Goal: Transaction & Acquisition: Purchase product/service

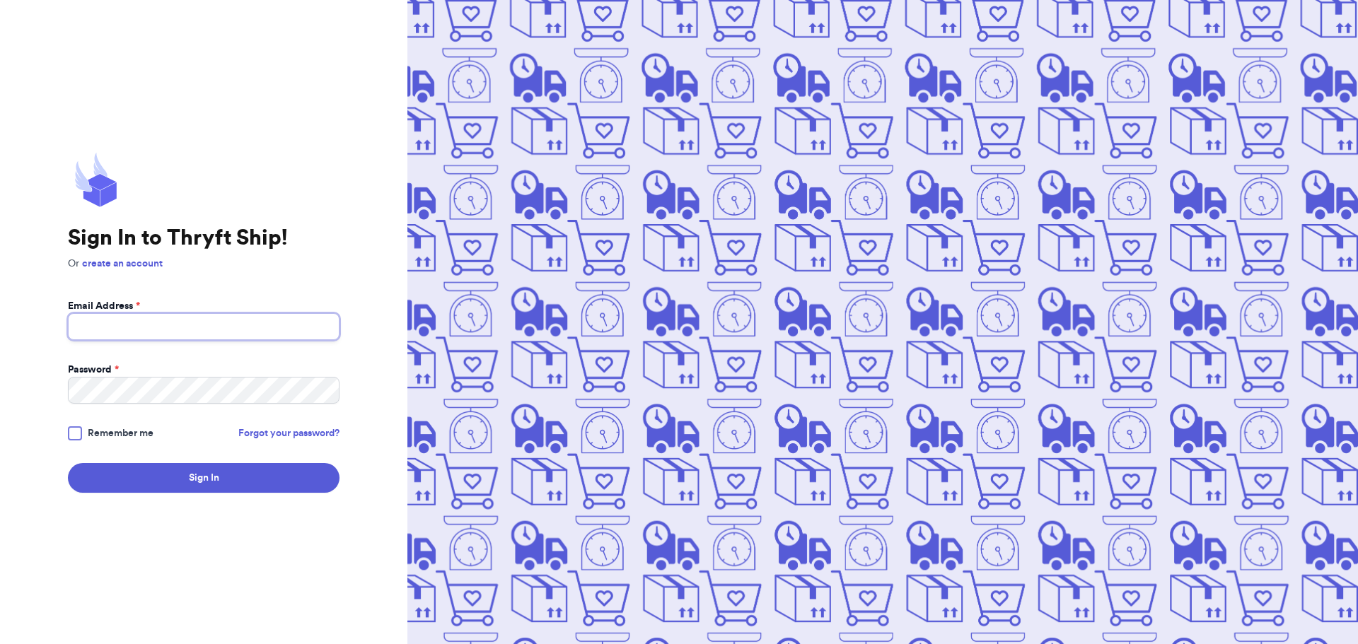
click at [173, 330] on input "Email Address *" at bounding box center [204, 326] width 272 height 27
type input "[PERSON_NAME][EMAIL_ADDRESS][DOMAIN_NAME]"
click at [68, 463] on button "Sign In" at bounding box center [204, 478] width 272 height 30
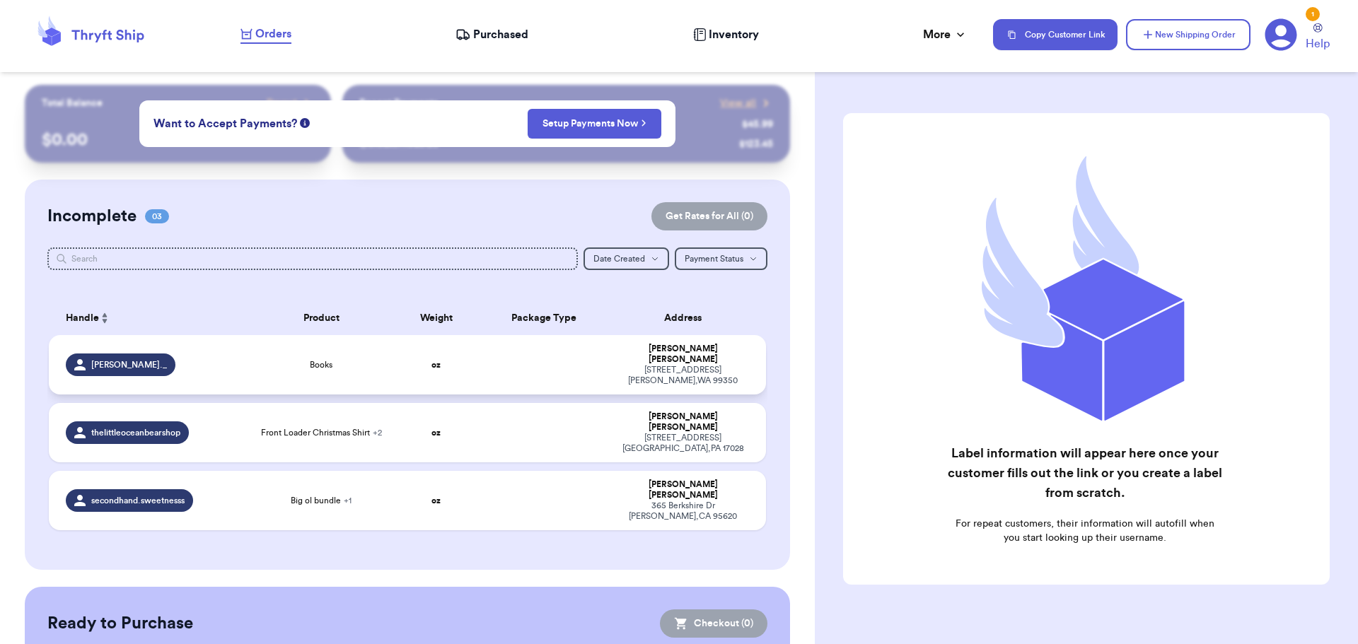
click at [497, 366] on td at bounding box center [543, 364] width 129 height 59
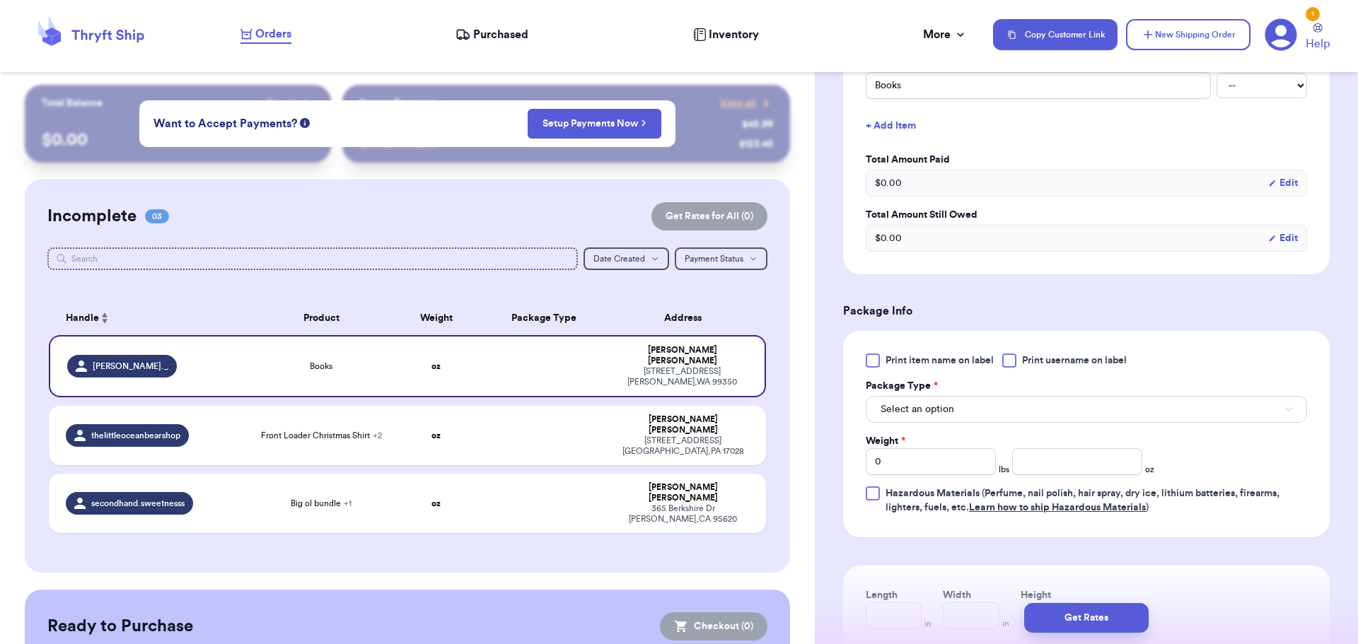
scroll to position [391, 0]
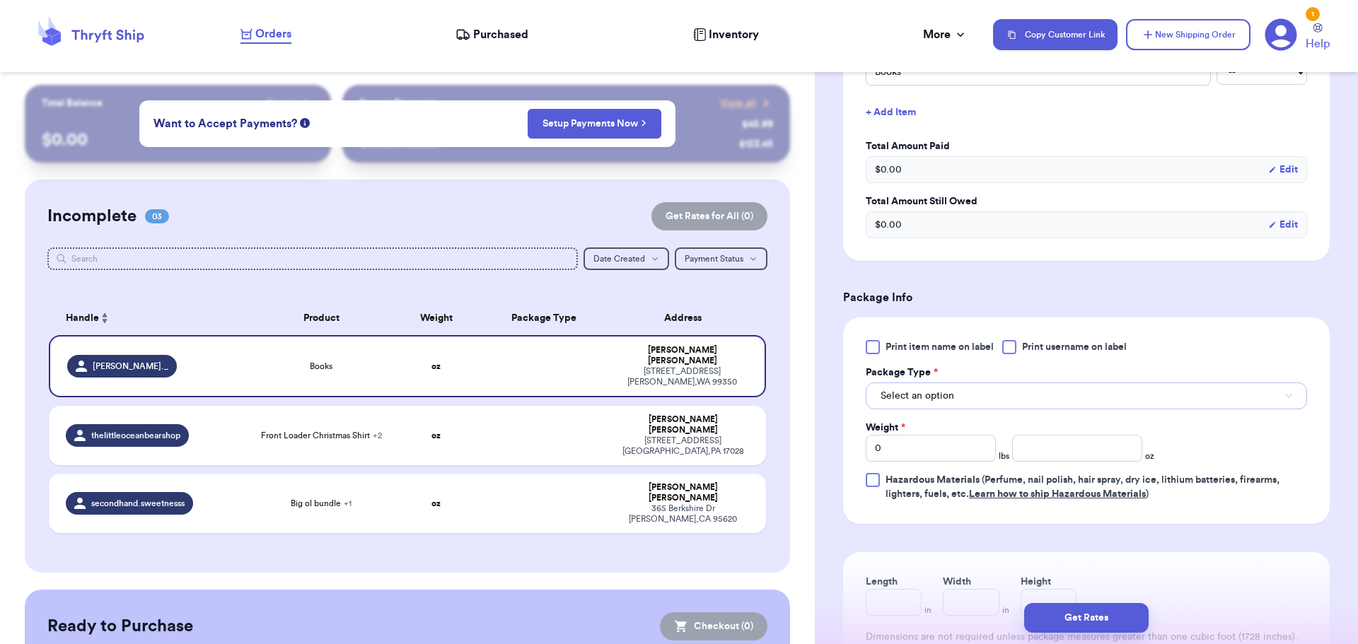
click at [941, 406] on button "Select an option" at bounding box center [1085, 396] width 441 height 27
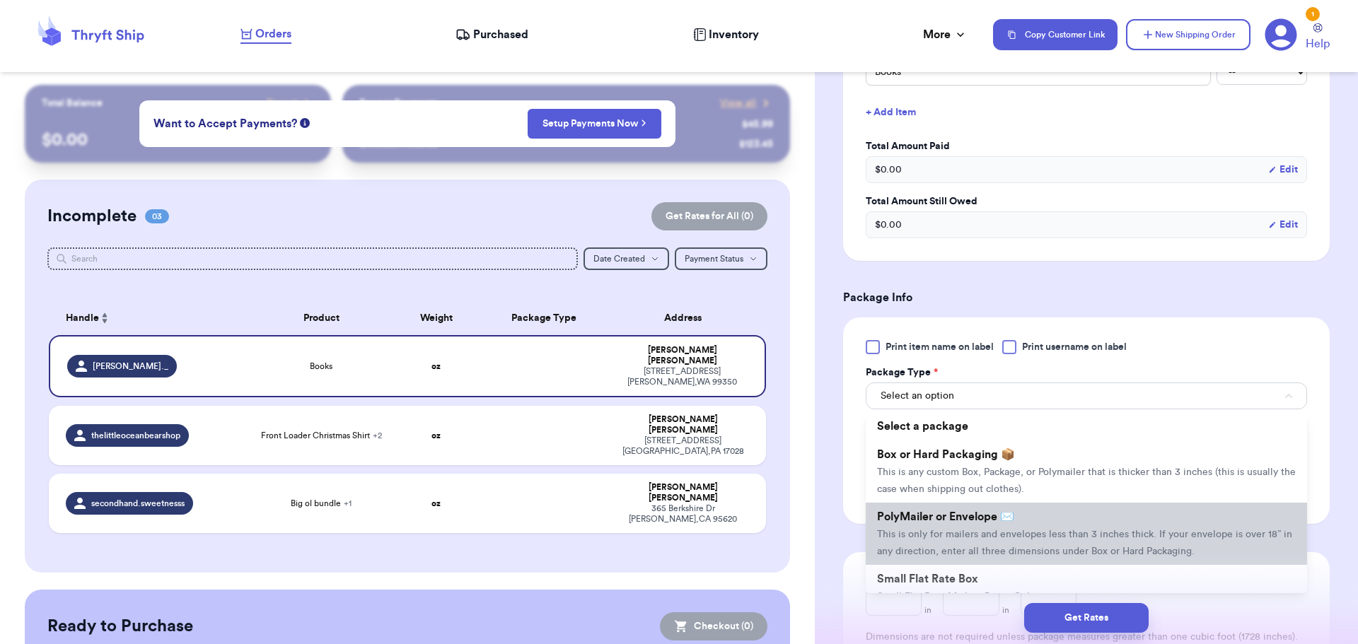
click at [942, 518] on span "PolyMailer or Envelope ✉️" at bounding box center [945, 516] width 137 height 11
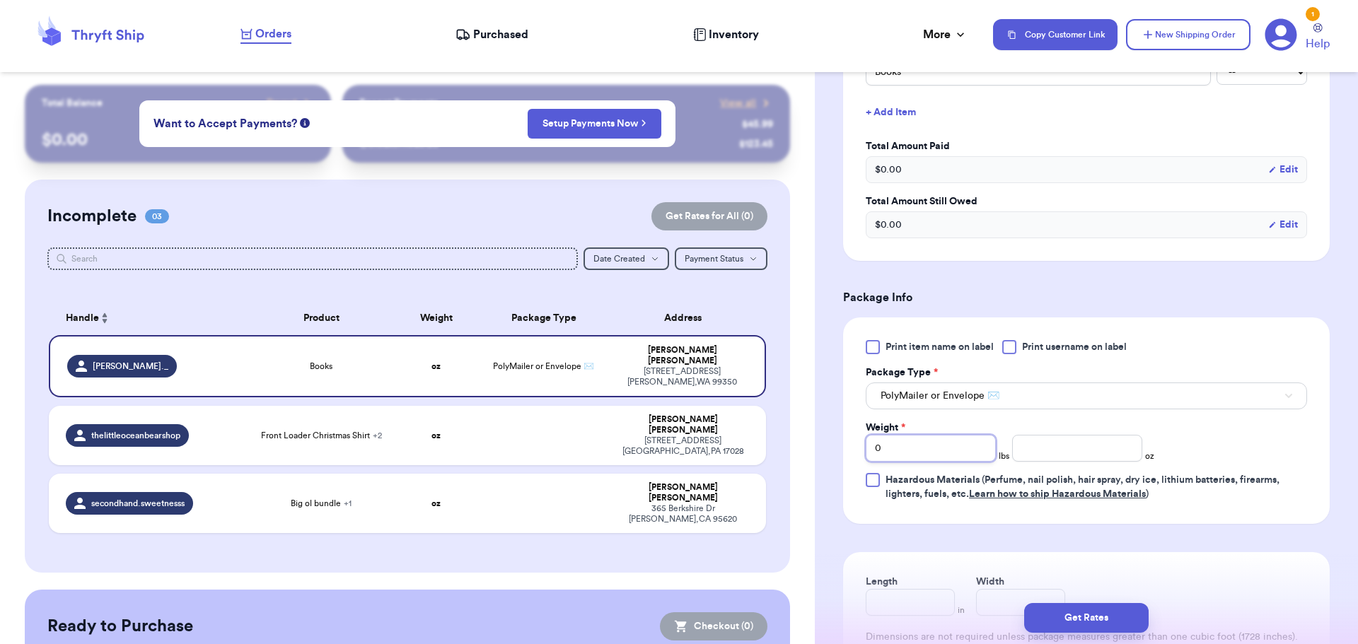
click at [923, 457] on input "0" at bounding box center [930, 448] width 130 height 27
type input "02"
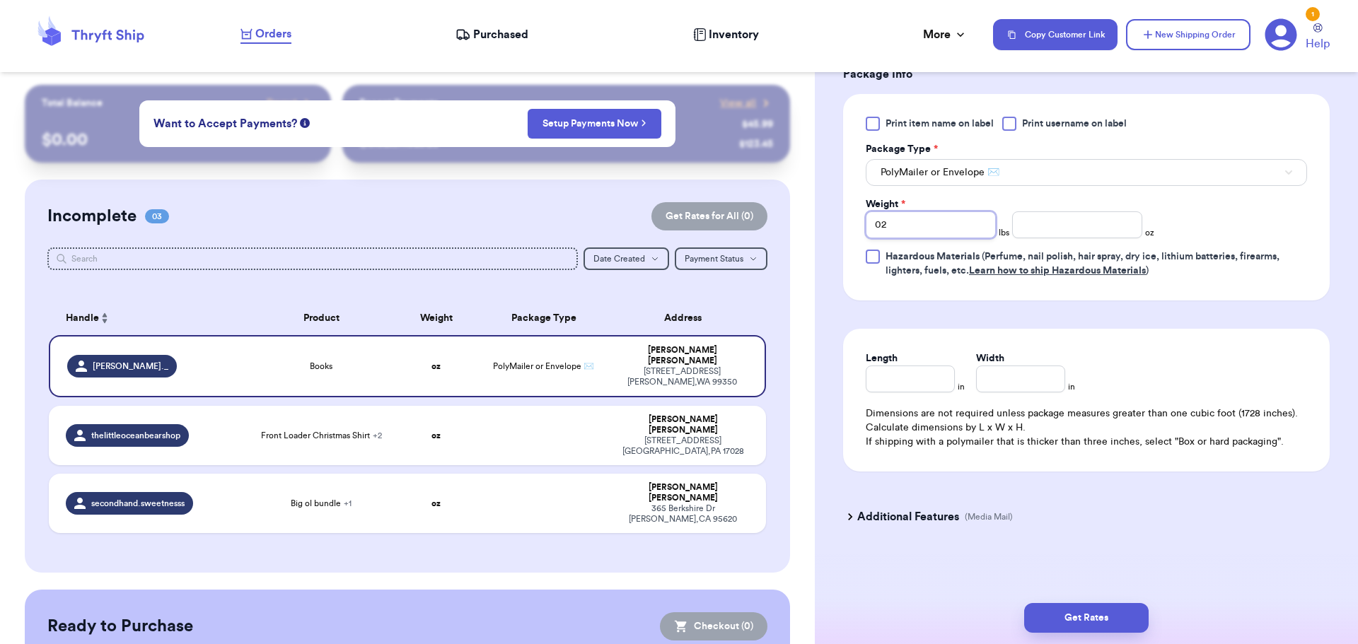
type input "02"
click at [874, 520] on h3 "Additional Features" at bounding box center [908, 516] width 102 height 17
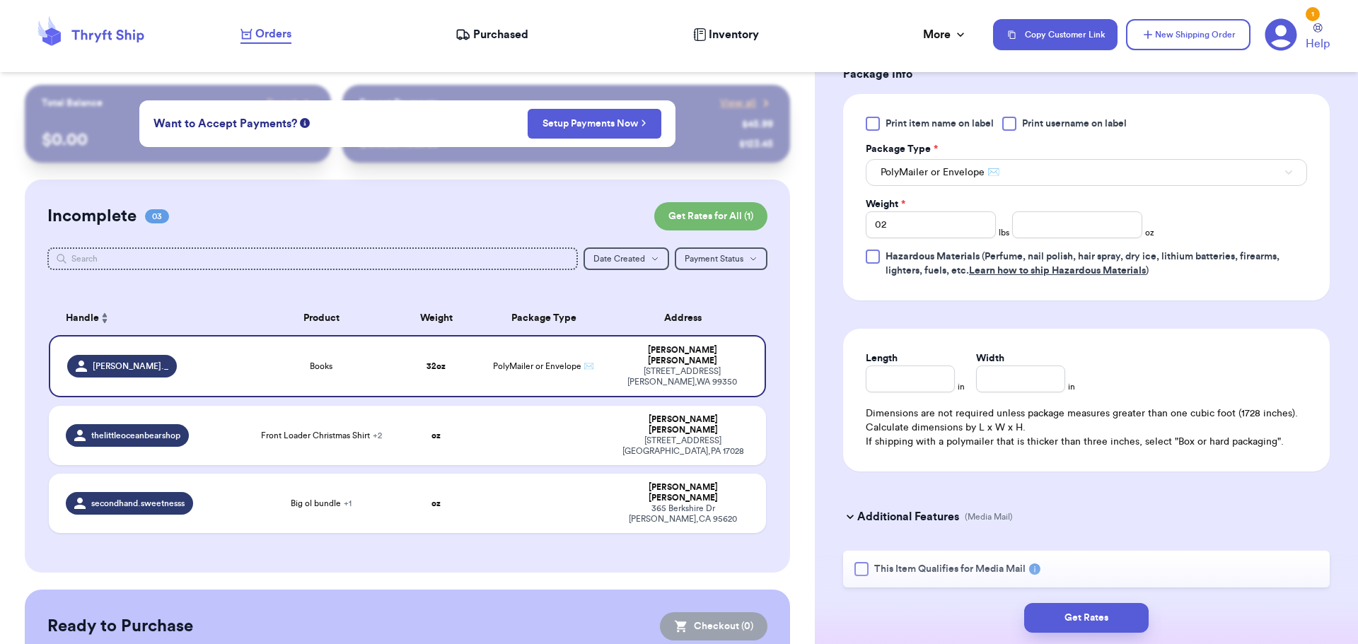
click at [858, 559] on div "This Item Qualifies for Media Mail" at bounding box center [1086, 569] width 486 height 37
click at [858, 565] on div at bounding box center [861, 569] width 14 height 14
click at [0, 0] on input "This Item Qualifies for Media Mail" at bounding box center [0, 0] width 0 height 0
click at [1105, 614] on button "Get Rates" at bounding box center [1086, 618] width 124 height 30
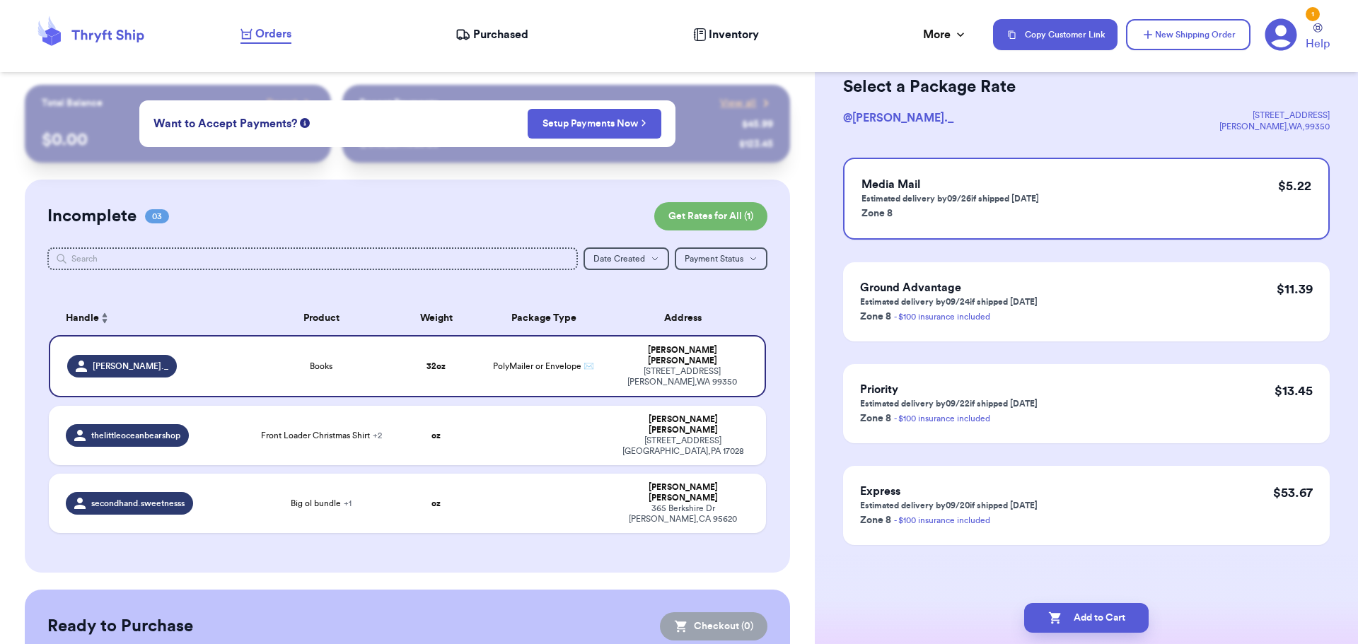
scroll to position [0, 0]
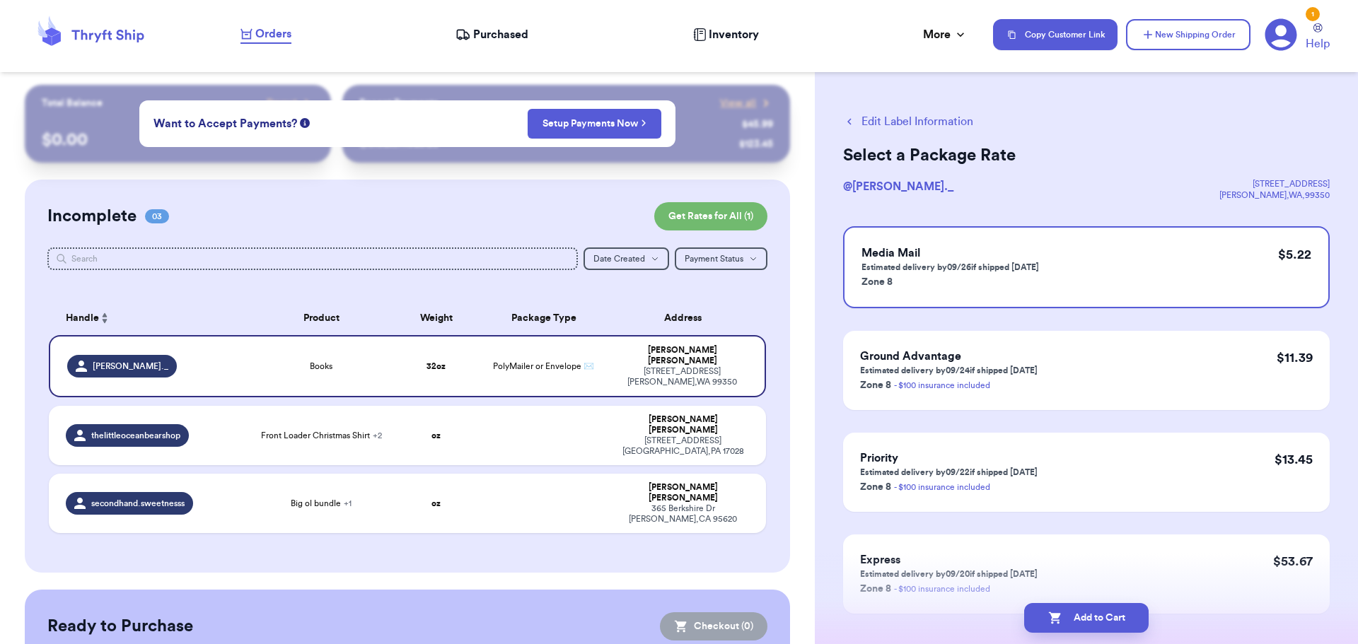
click at [1105, 614] on button "Add to Cart" at bounding box center [1086, 618] width 124 height 30
checkbox input "true"
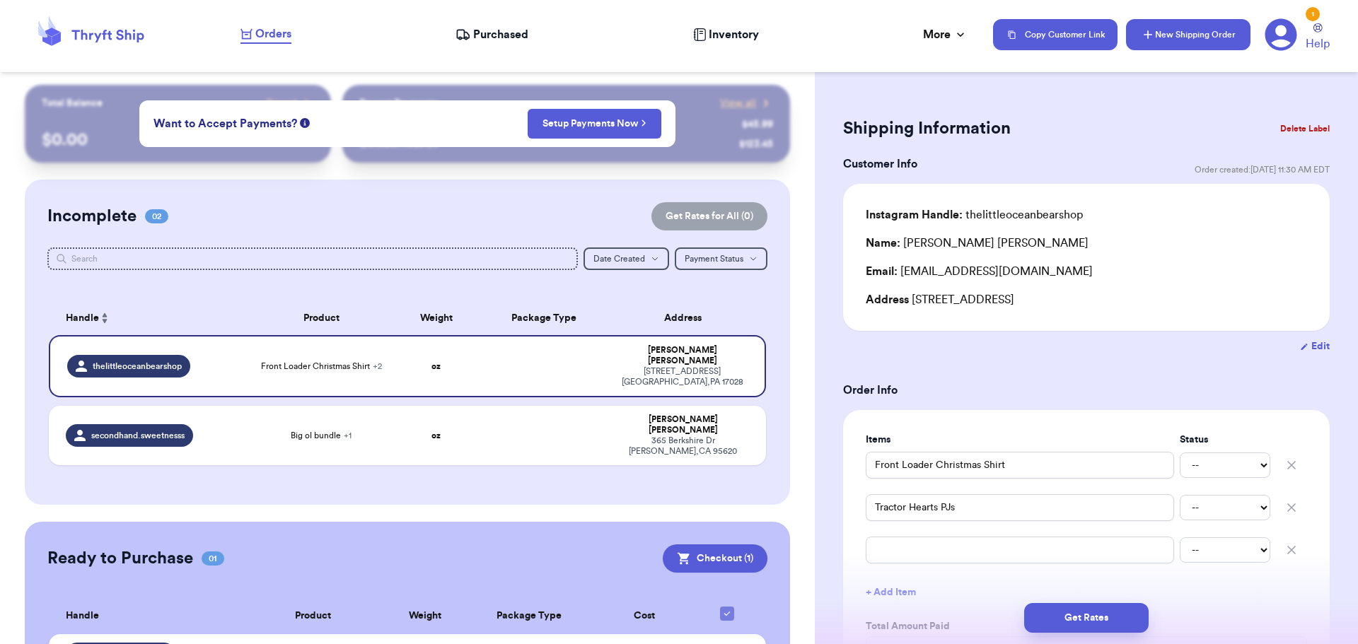
click at [1201, 33] on button "New Shipping Order" at bounding box center [1188, 34] width 124 height 31
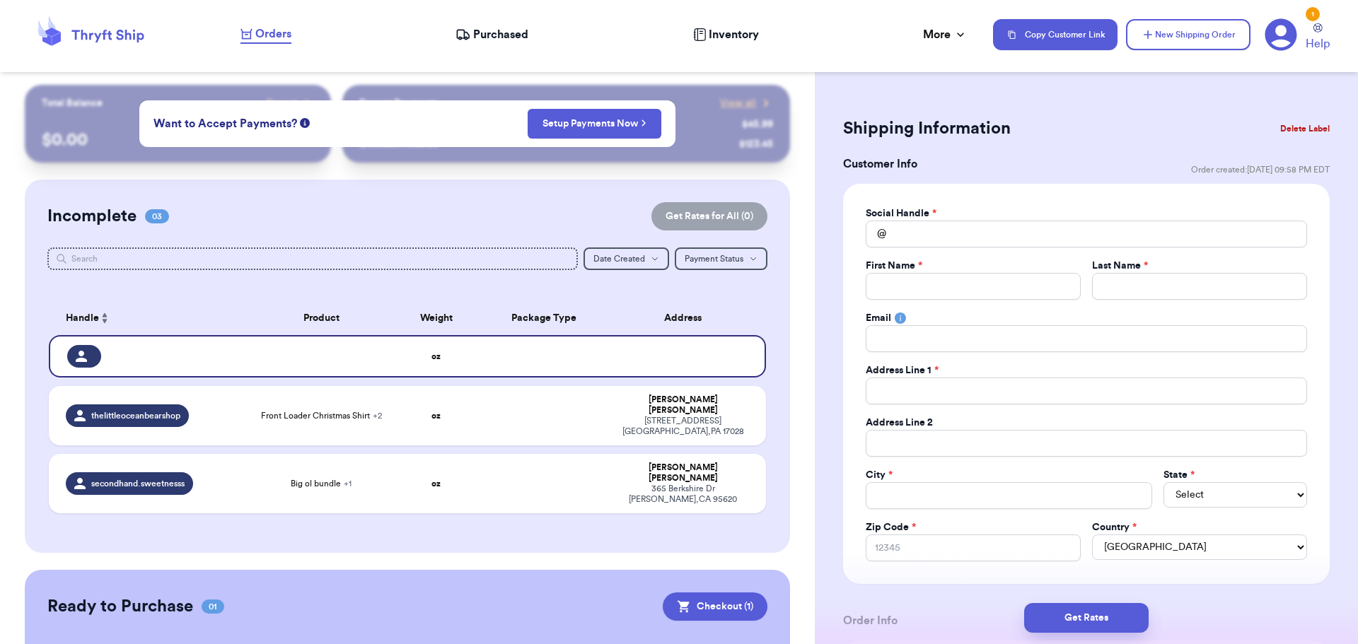
click at [1022, 252] on div "Social Handle * @ First Name * Last Name * Email Address Line 1 * Address Line …" at bounding box center [1085, 383] width 441 height 355
click at [1007, 242] on input "Total Amount Paid" at bounding box center [1085, 234] width 441 height 27
type input "h"
type input "ho"
type input "hom"
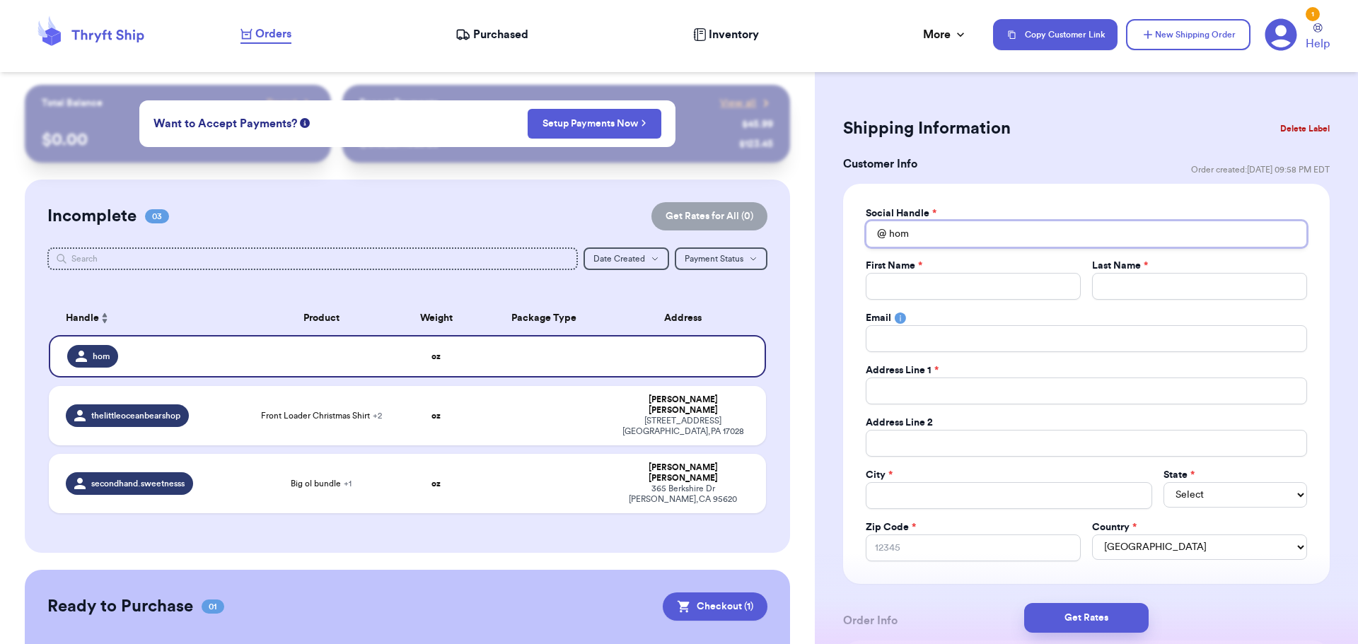
type input "home"
click at [481, 33] on span "Purchased" at bounding box center [500, 34] width 55 height 17
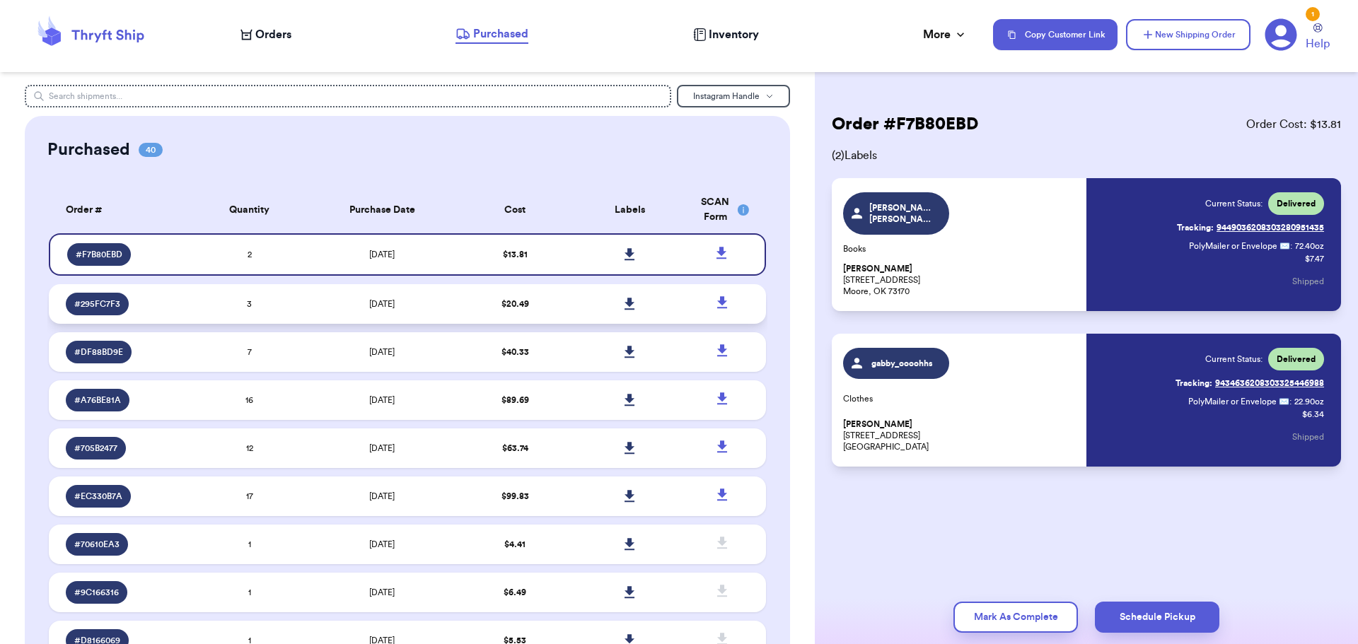
click at [324, 300] on td "[DATE]" at bounding box center [382, 304] width 151 height 40
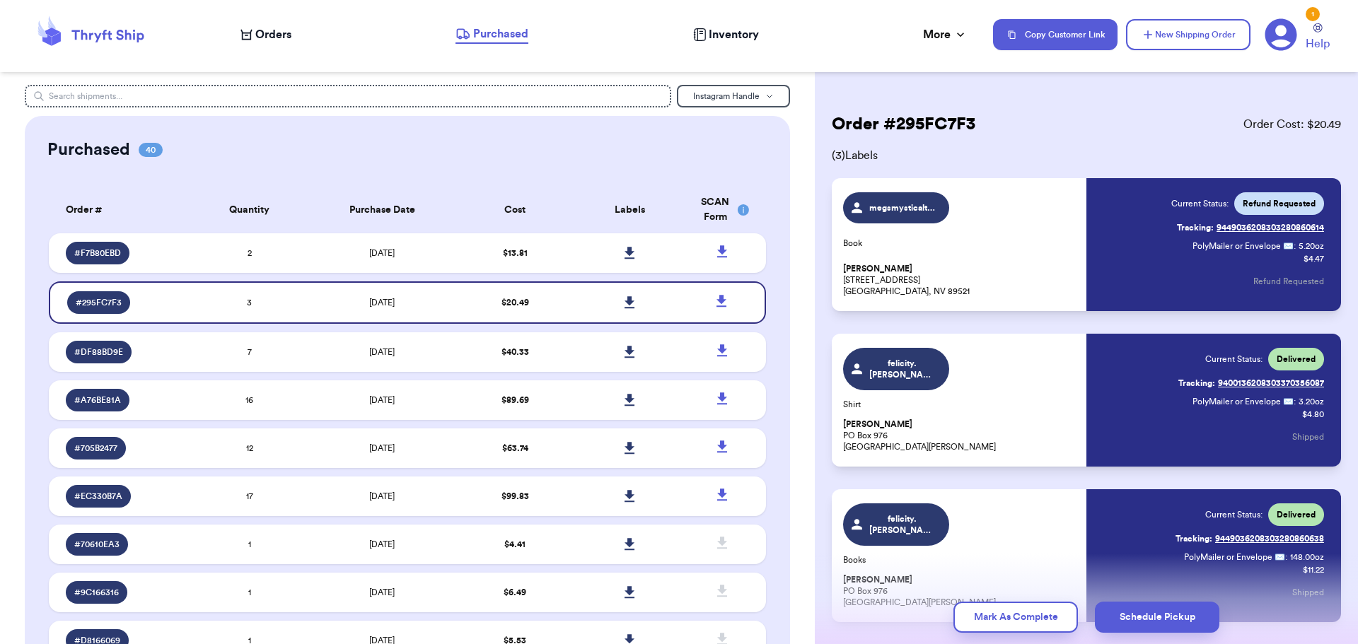
click at [267, 28] on span "Orders" at bounding box center [273, 34] width 36 height 17
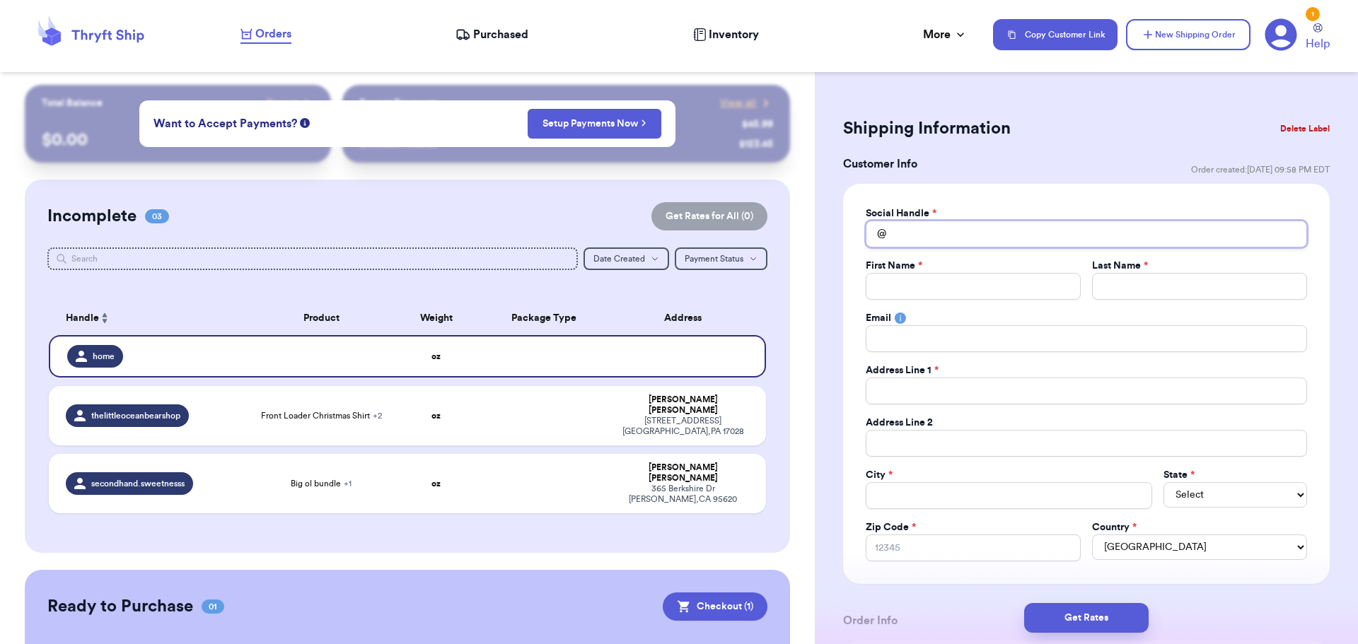
click at [926, 226] on input "Total Amount Paid" at bounding box center [1085, 234] width 441 height 27
type input "m"
type input "me"
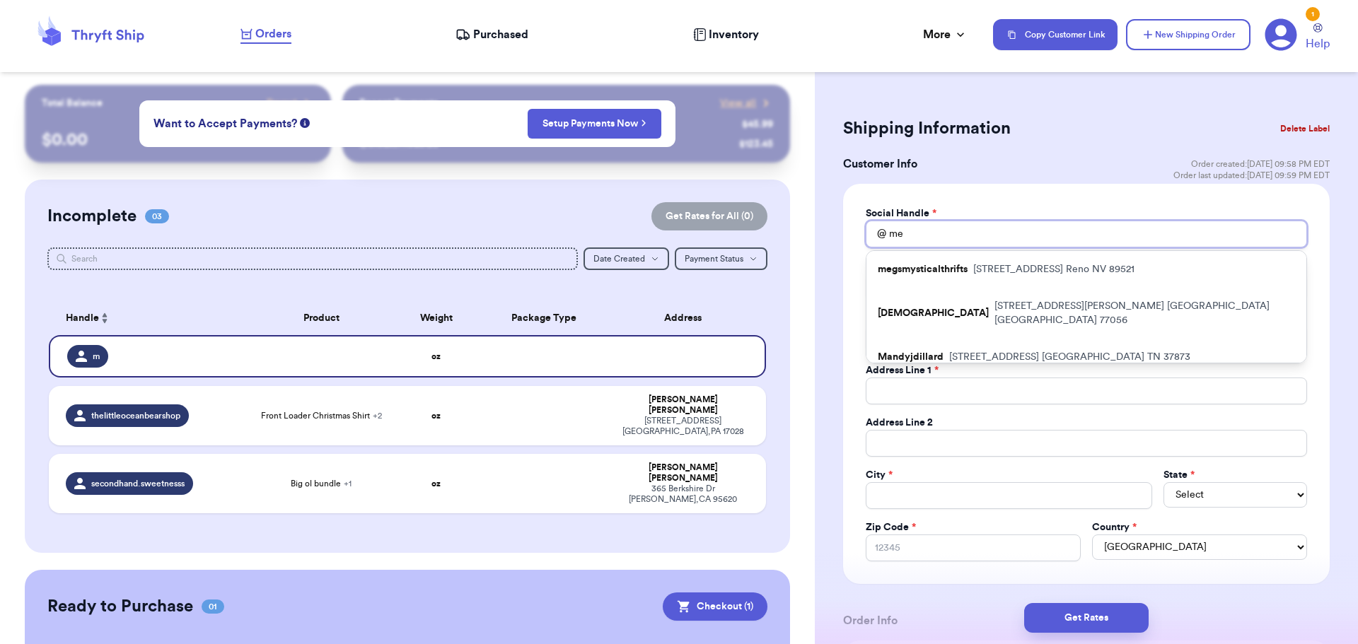
type input "meg"
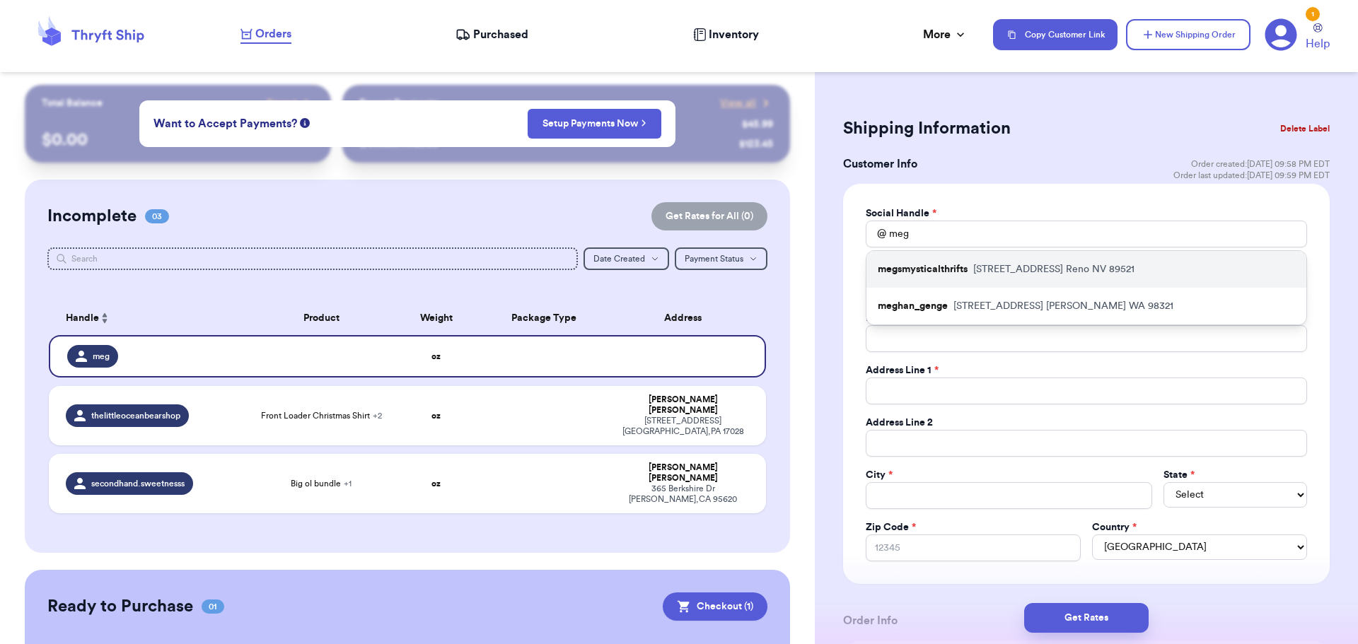
click at [925, 265] on p "megsmysticalthrifts" at bounding box center [922, 269] width 90 height 14
type input "megsmysticalthrifts"
type input "[PERSON_NAME]"
type input "[STREET_ADDRESS]"
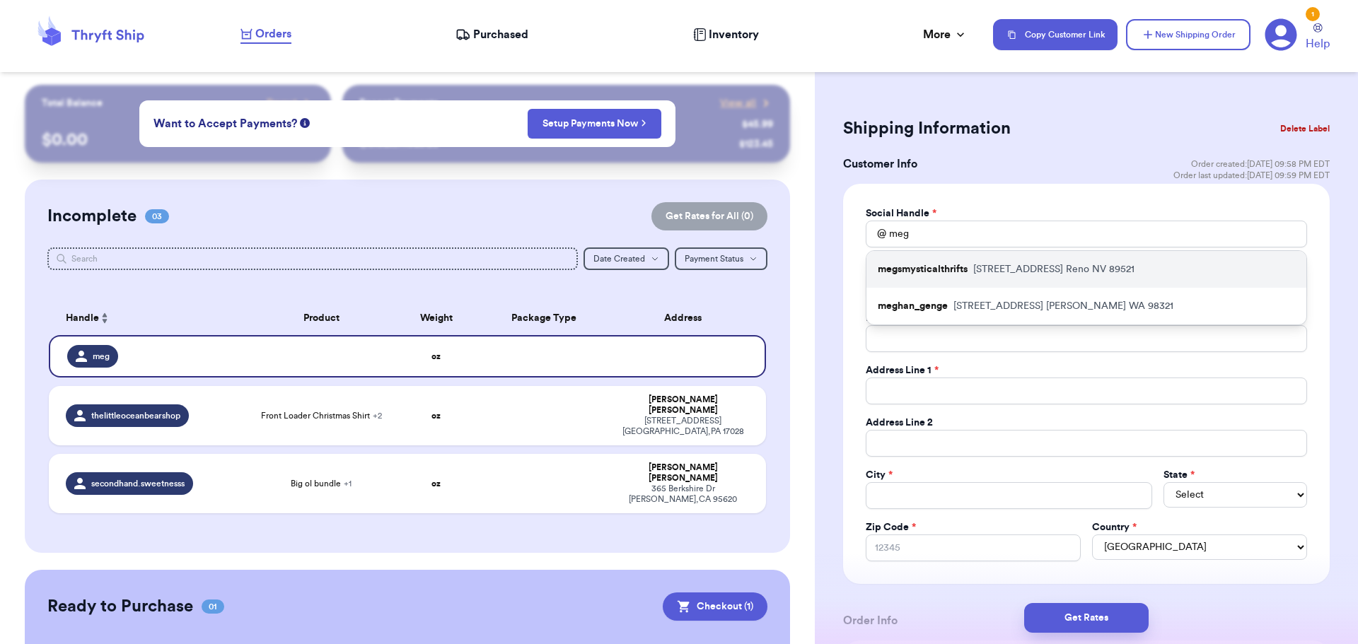
type input "Reno"
select select "NV"
type input "89521"
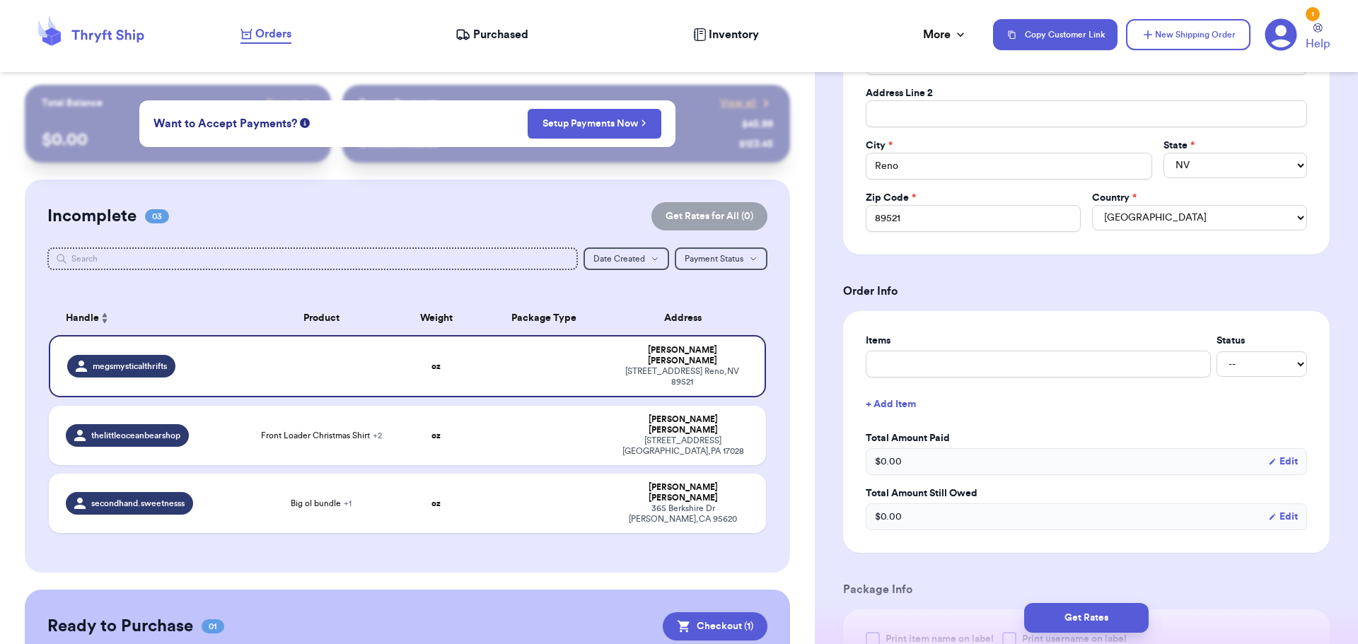
scroll to position [340, 0]
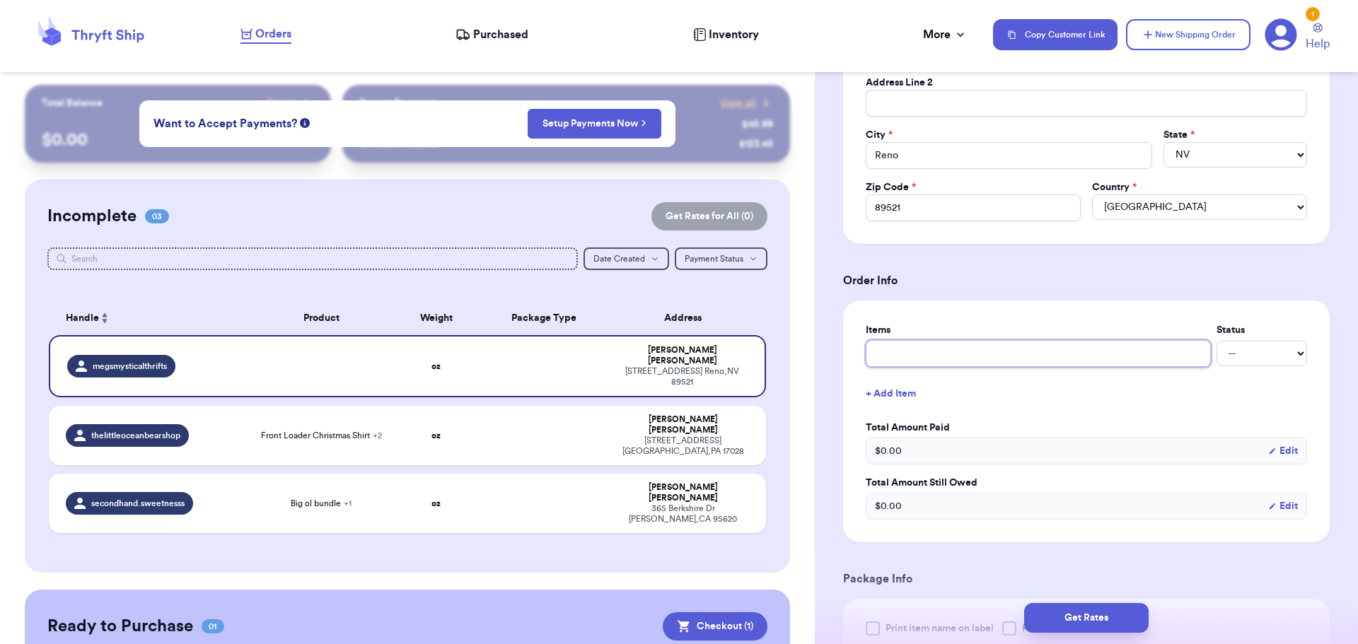
click at [914, 347] on input "text" at bounding box center [1037, 353] width 345 height 27
type input "B"
type input "Bo"
type input "Boo"
type input "Book"
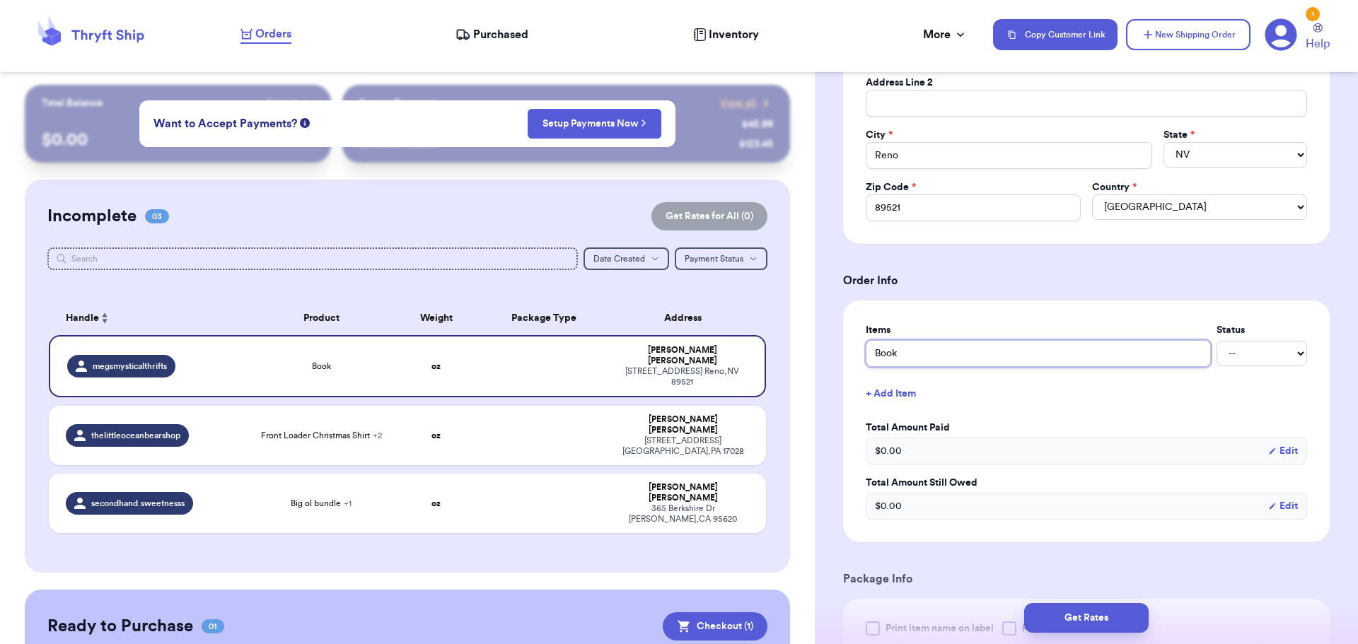
type input "Book"
click at [850, 378] on div "Items Status Book -- Paid Owes + Add Item Total Amount Paid $ 0.00 Edit Total A…" at bounding box center [1086, 421] width 486 height 242
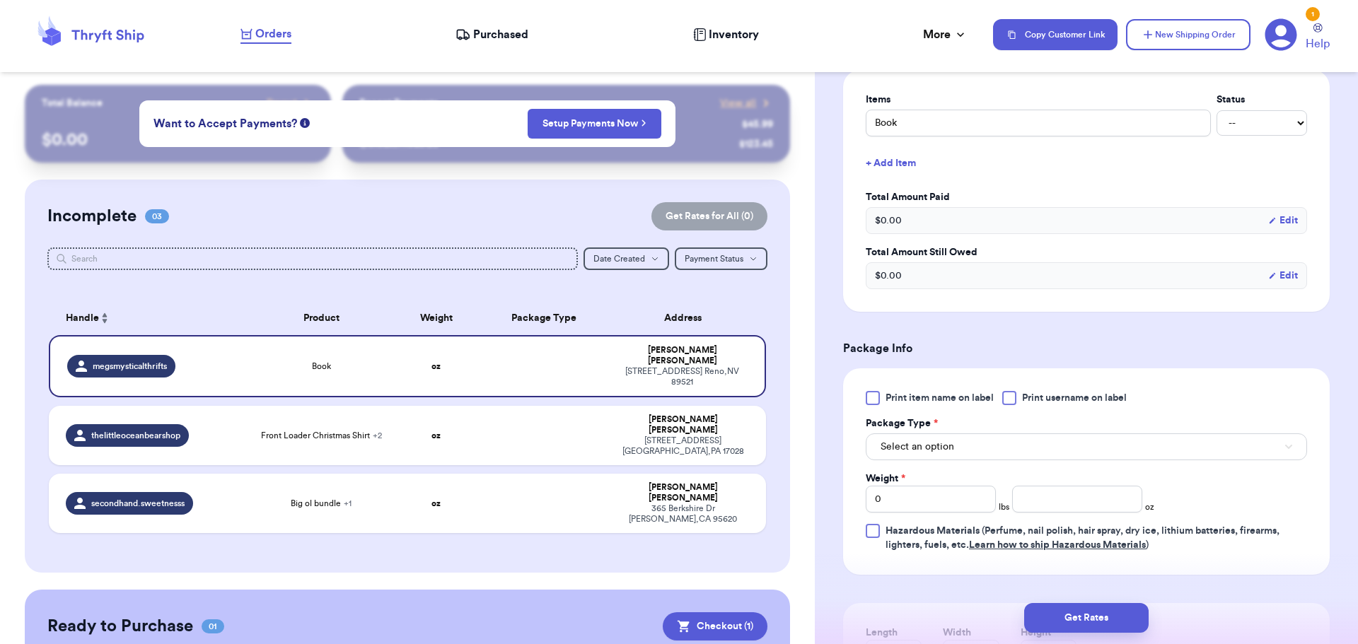
scroll to position [595, 0]
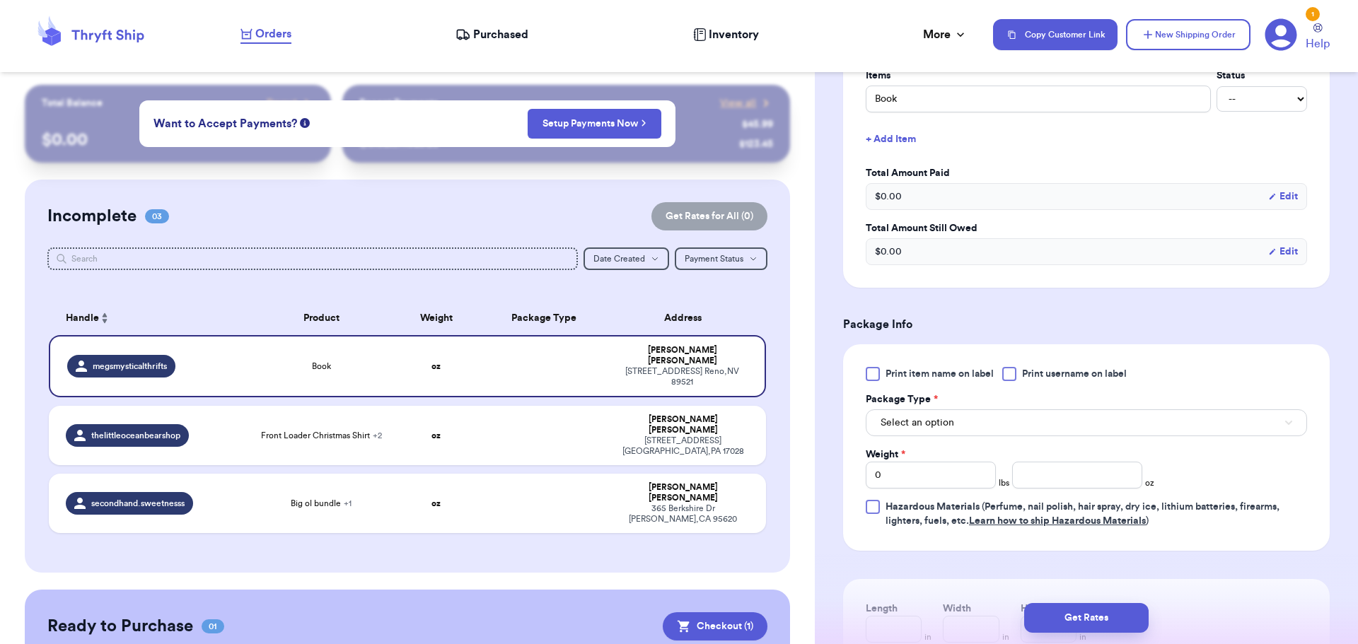
click at [1077, 489] on div "Print item name on label Print username on label Package Type * Select an optio…" at bounding box center [1085, 447] width 441 height 161
click at [1058, 477] on input "number" at bounding box center [1077, 475] width 130 height 27
click at [1012, 412] on button "Select an option" at bounding box center [1085, 422] width 441 height 27
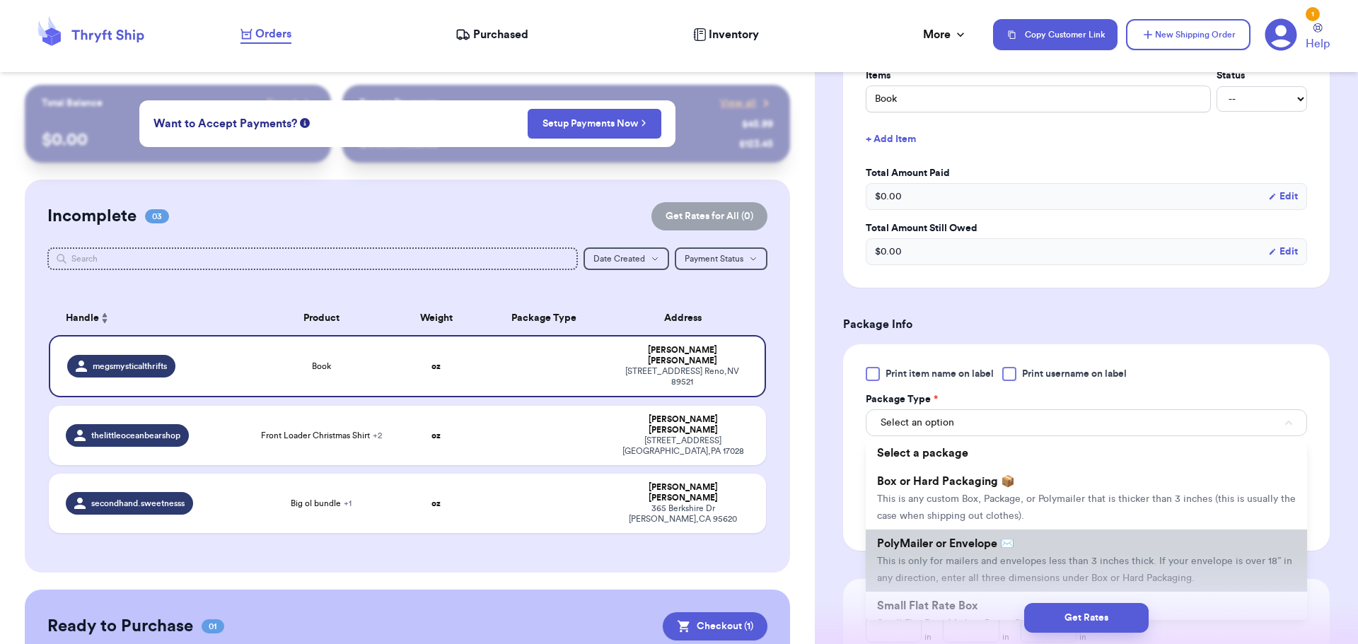
click at [972, 535] on li "PolyMailer or Envelope ✉️ This is only for mailers and envelopes less than 3 in…" at bounding box center [1085, 561] width 441 height 62
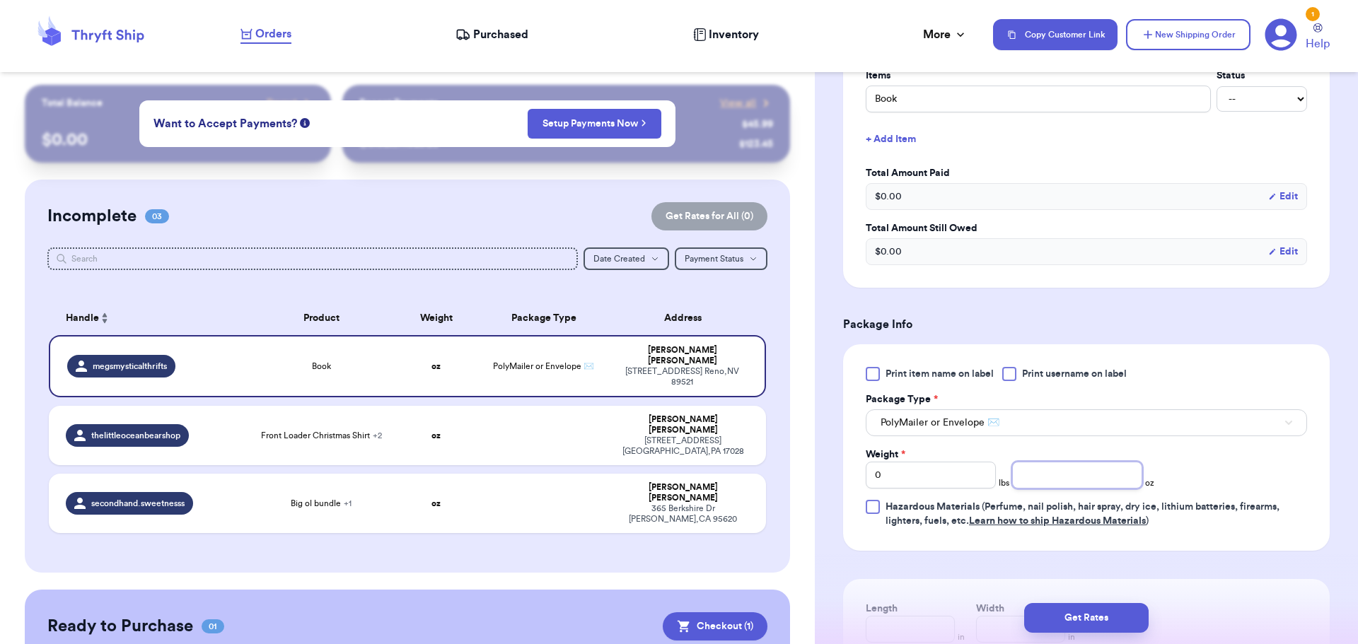
click at [1039, 472] on input "number" at bounding box center [1077, 475] width 130 height 27
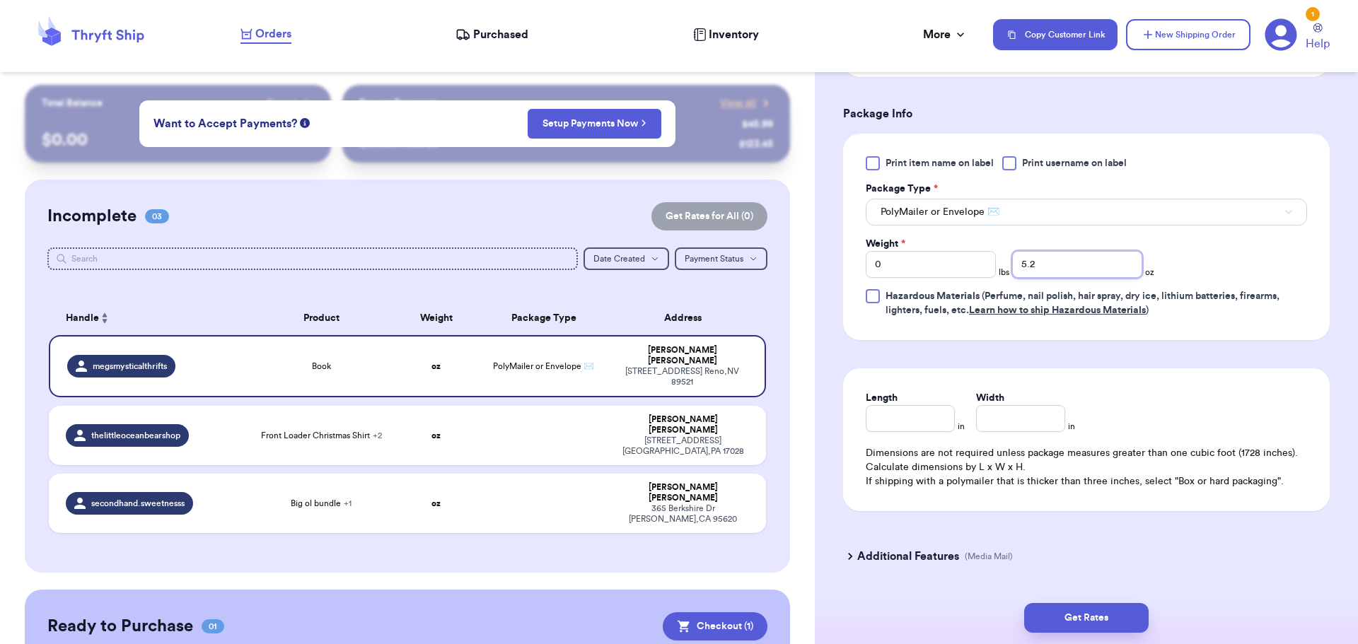
scroll to position [809, 0]
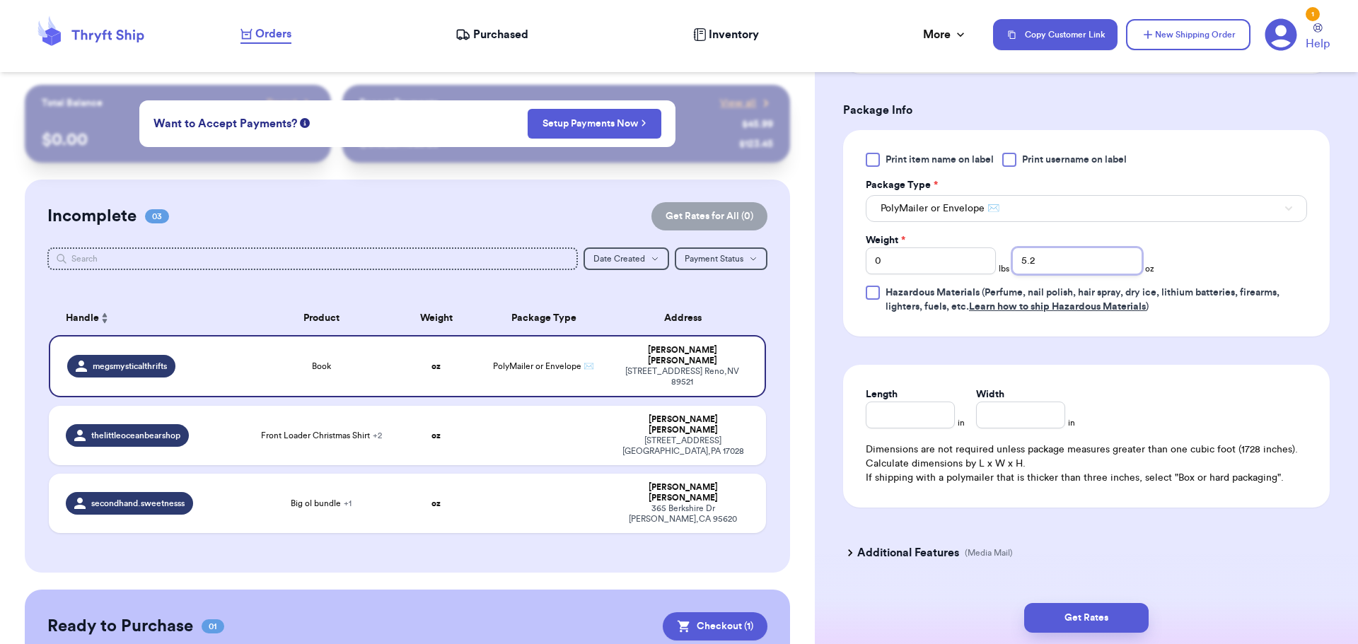
type input "5.2"
click at [919, 536] on div "Additional Features (Media Mail)" at bounding box center [1077, 553] width 486 height 34
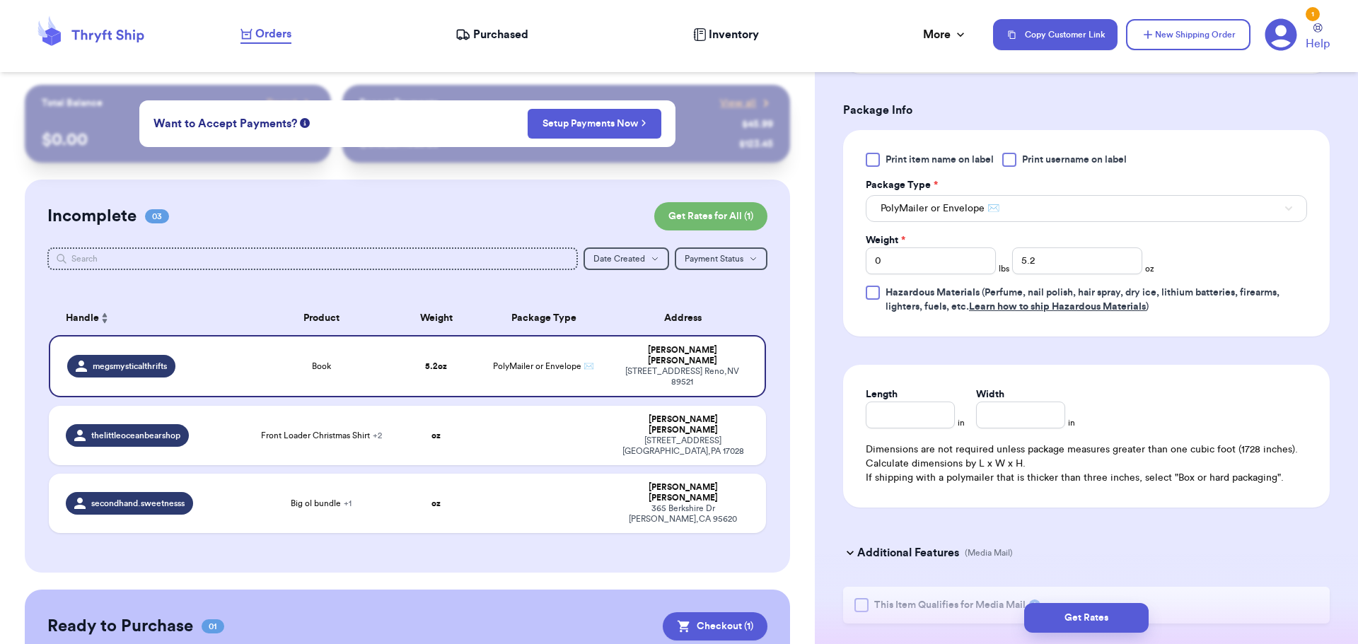
click at [865, 606] on div "Get Rates" at bounding box center [1086, 618] width 520 height 30
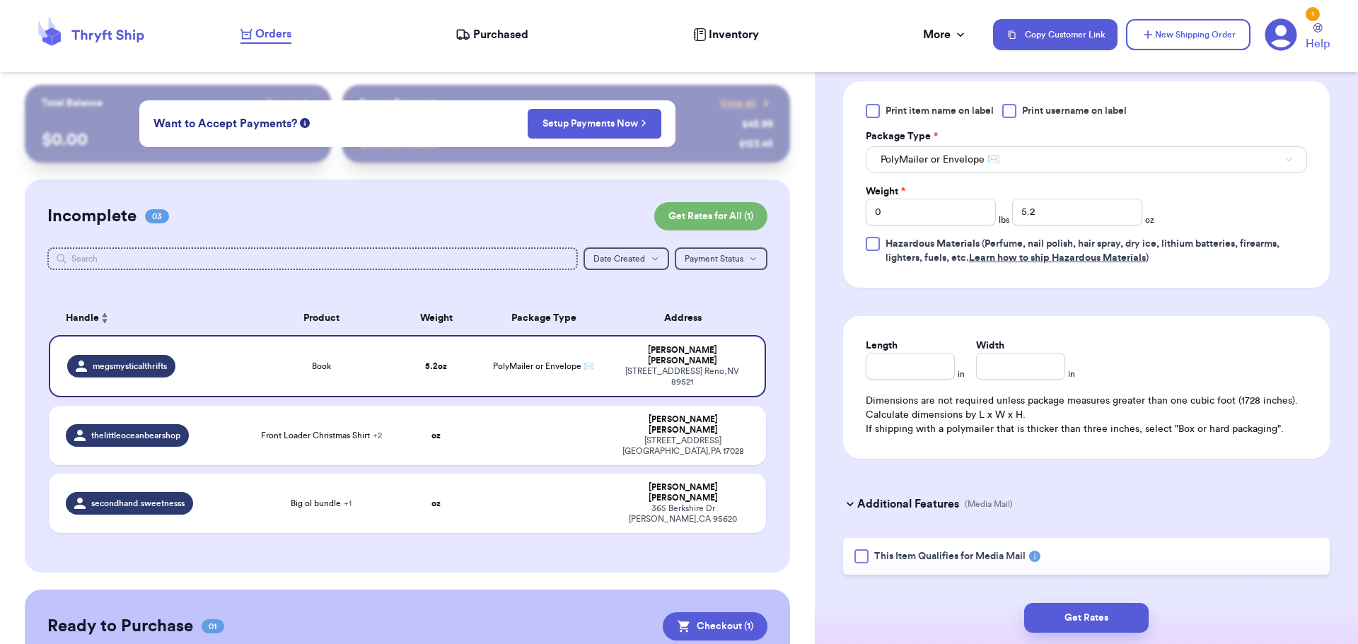
click at [865, 558] on div at bounding box center [861, 556] width 14 height 14
click at [0, 0] on input "This Item Qualifies for Media Mail" at bounding box center [0, 0] width 0 height 0
click at [1061, 605] on button "Get Rates" at bounding box center [1086, 618] width 124 height 30
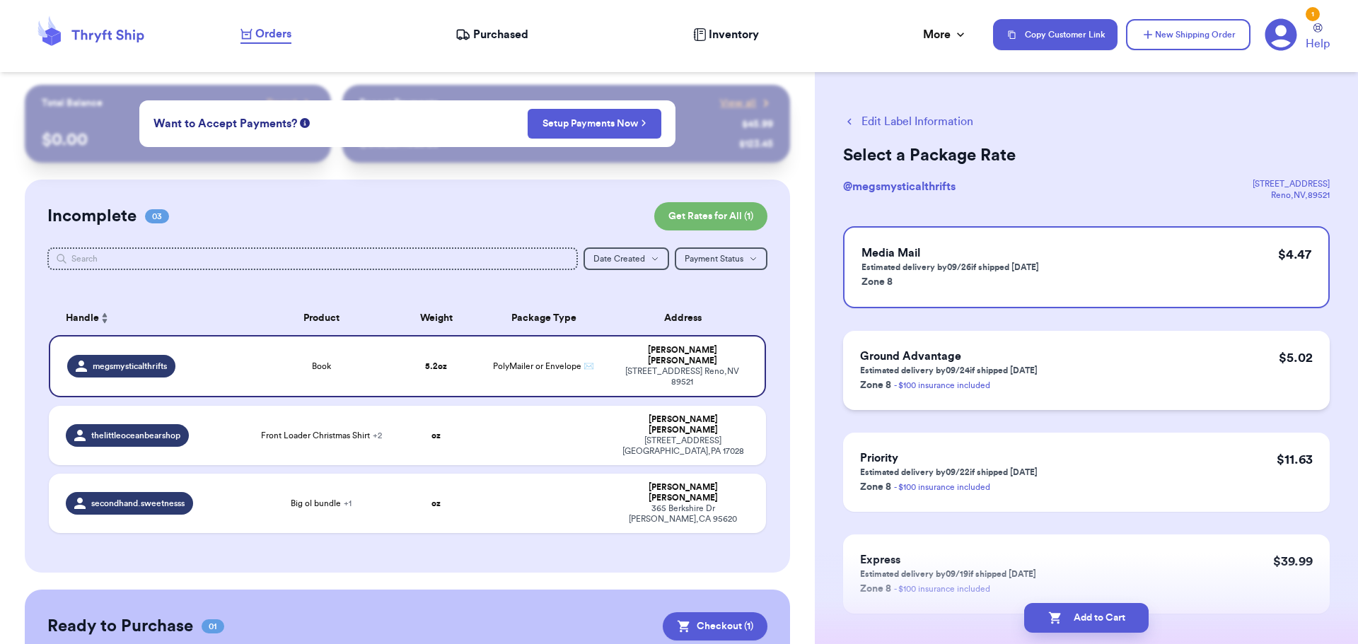
scroll to position [69, 0]
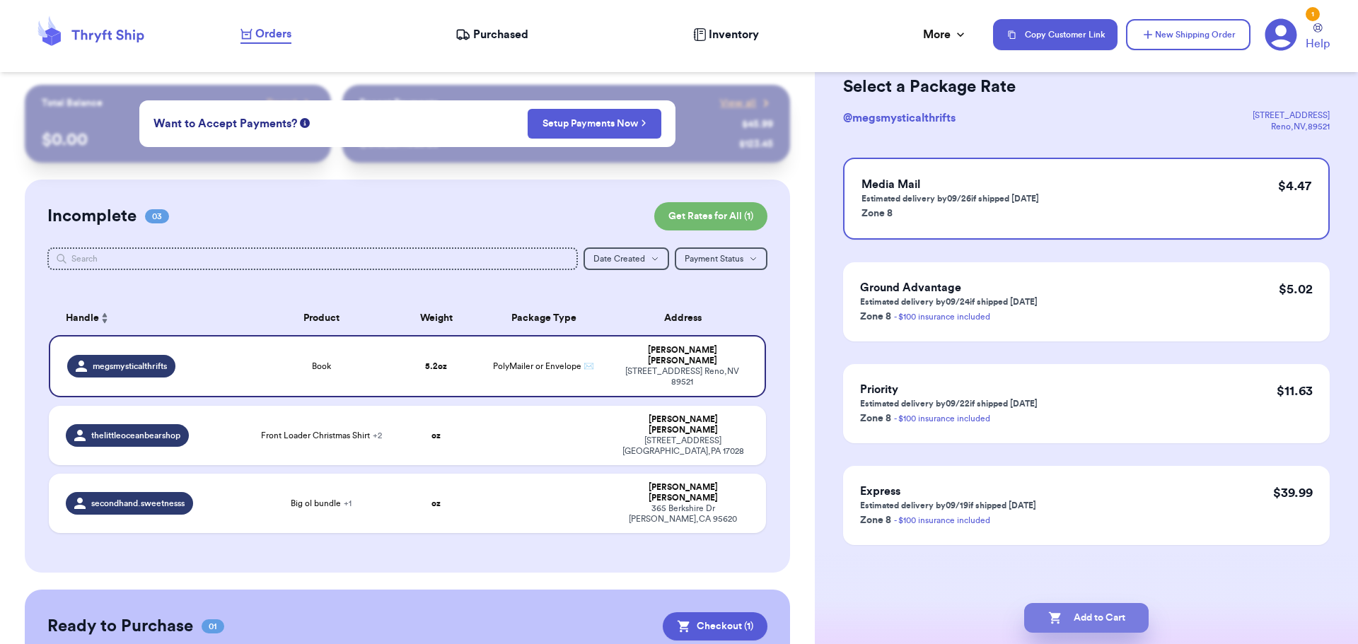
click at [1079, 630] on button "Add to Cart" at bounding box center [1086, 618] width 124 height 30
checkbox input "true"
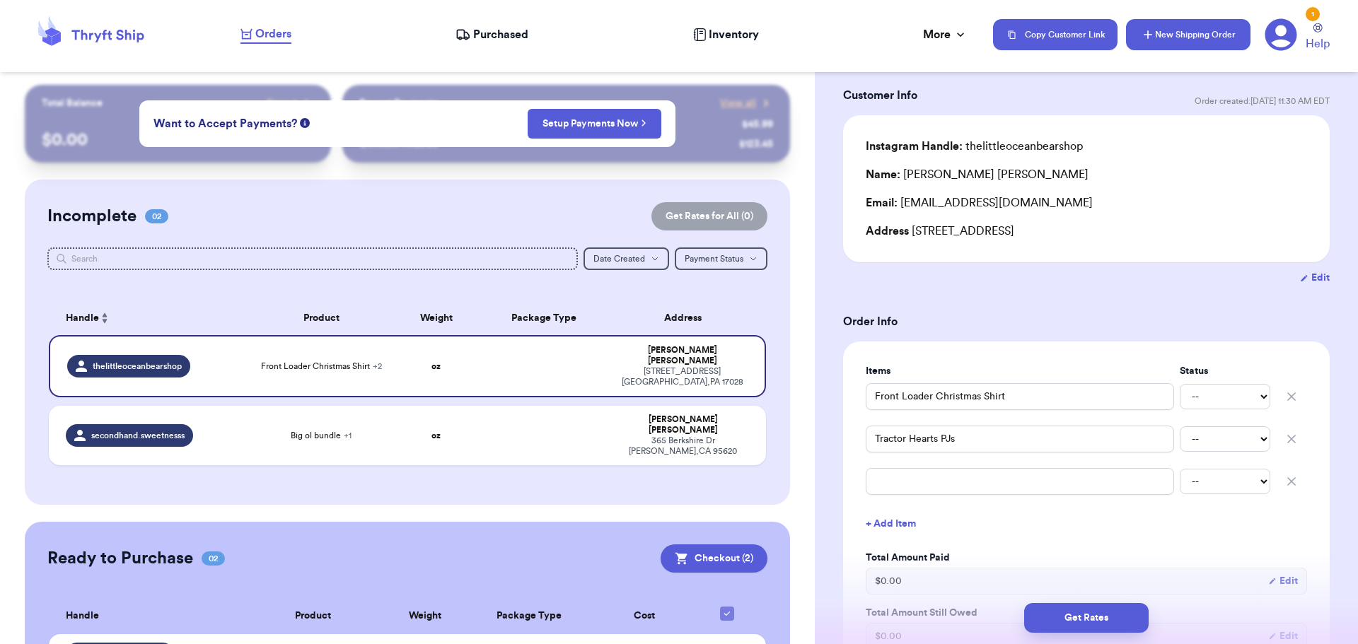
click at [1150, 34] on icon "button" at bounding box center [1147, 35] width 14 height 14
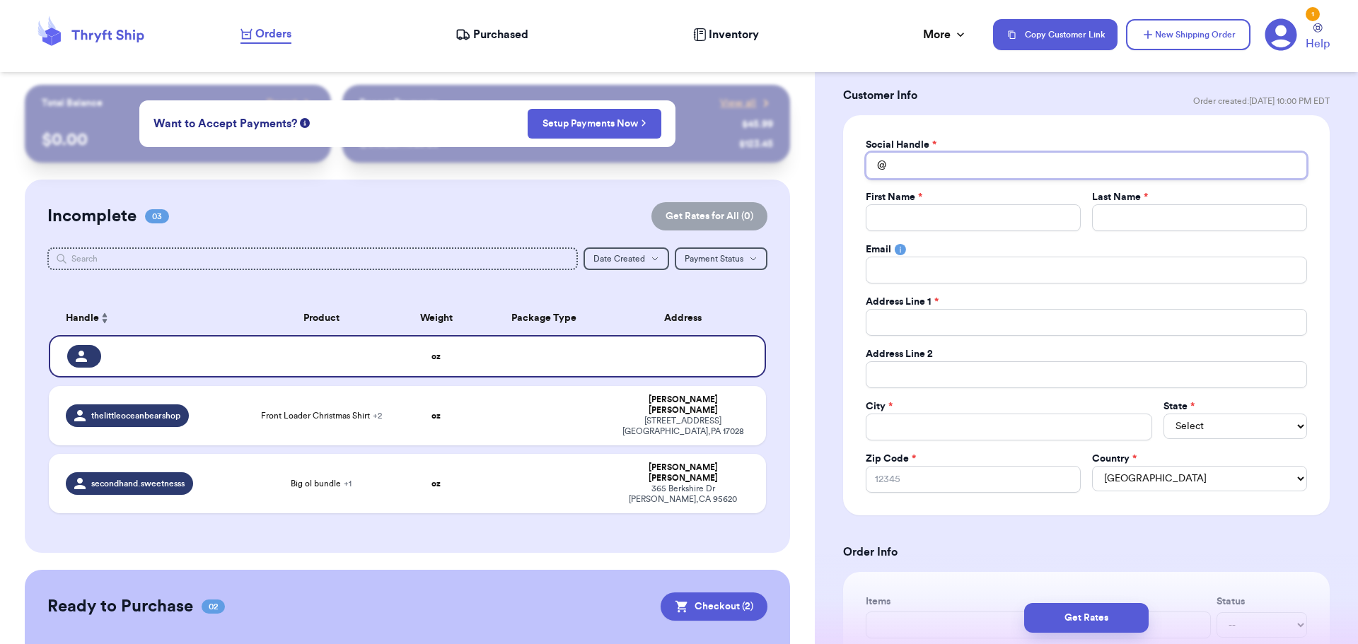
click at [920, 173] on input "Total Amount Paid" at bounding box center [1085, 165] width 441 height 27
type input "h"
type input "ho"
type input "hom"
type input "home"
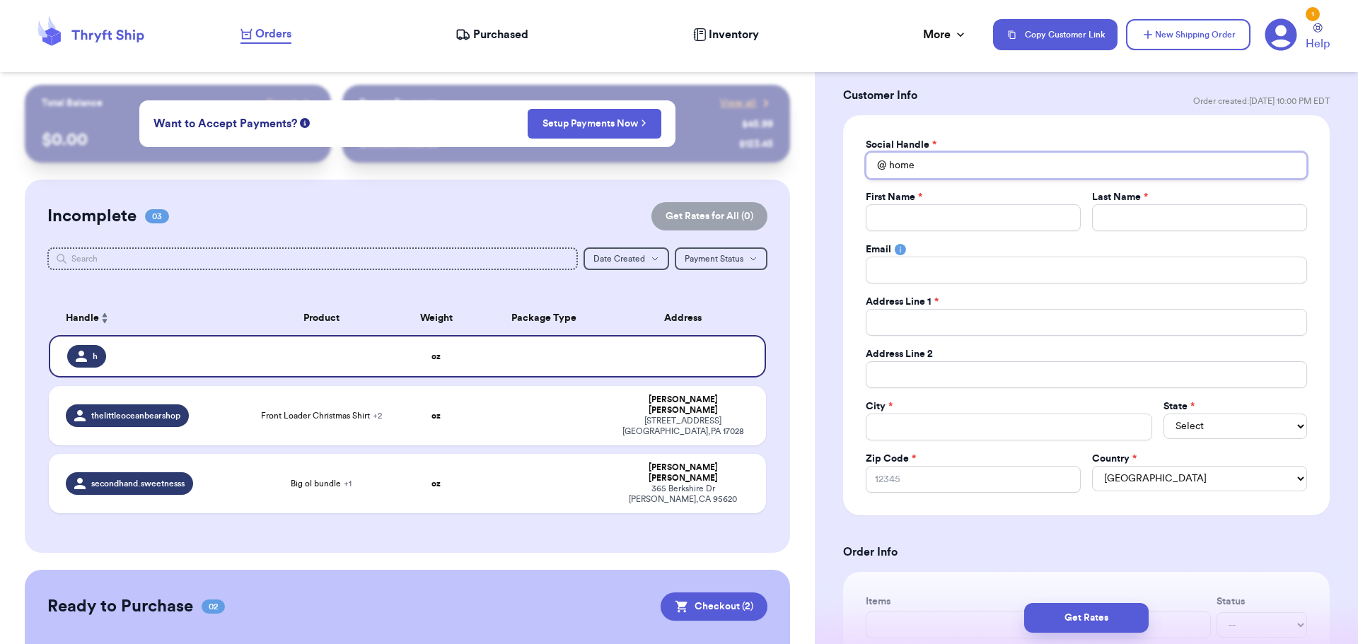
type input "homes"
type input "homesw"
type input "homeswe"
type input "homeswee"
type input "homesweet"
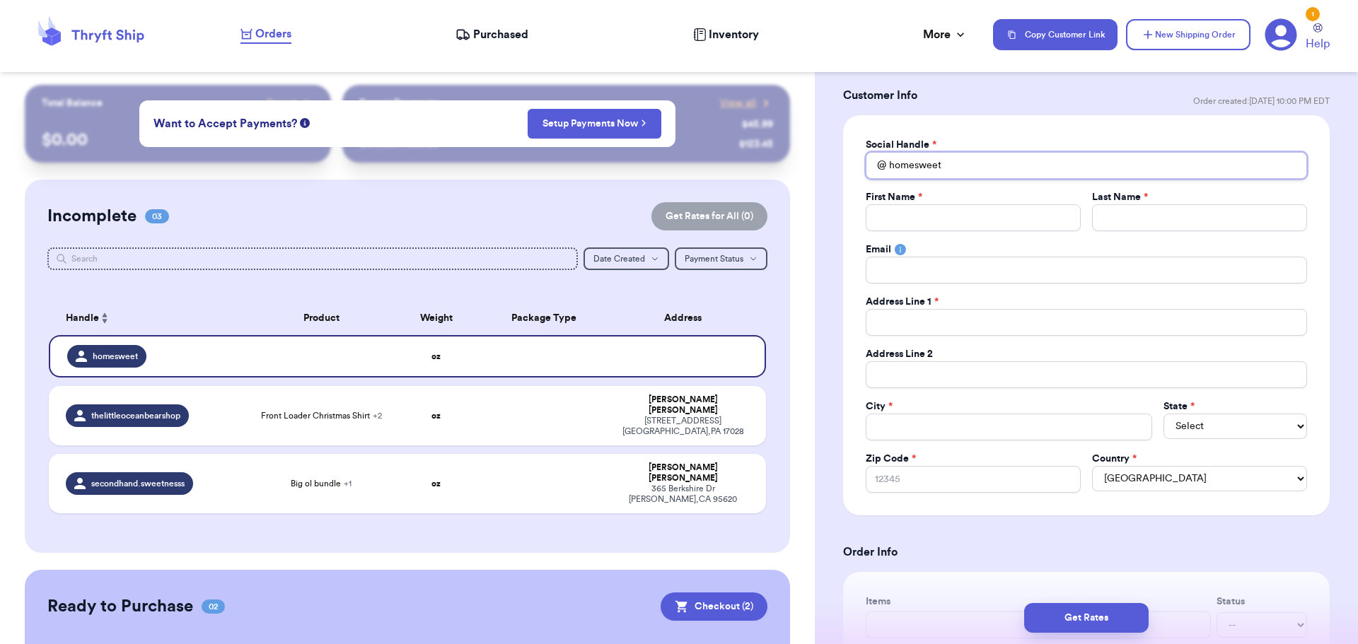
type input "homeswee"
type input "homesweed"
type input "homeswee"
type input "homesweetd"
type input "homesweetdo"
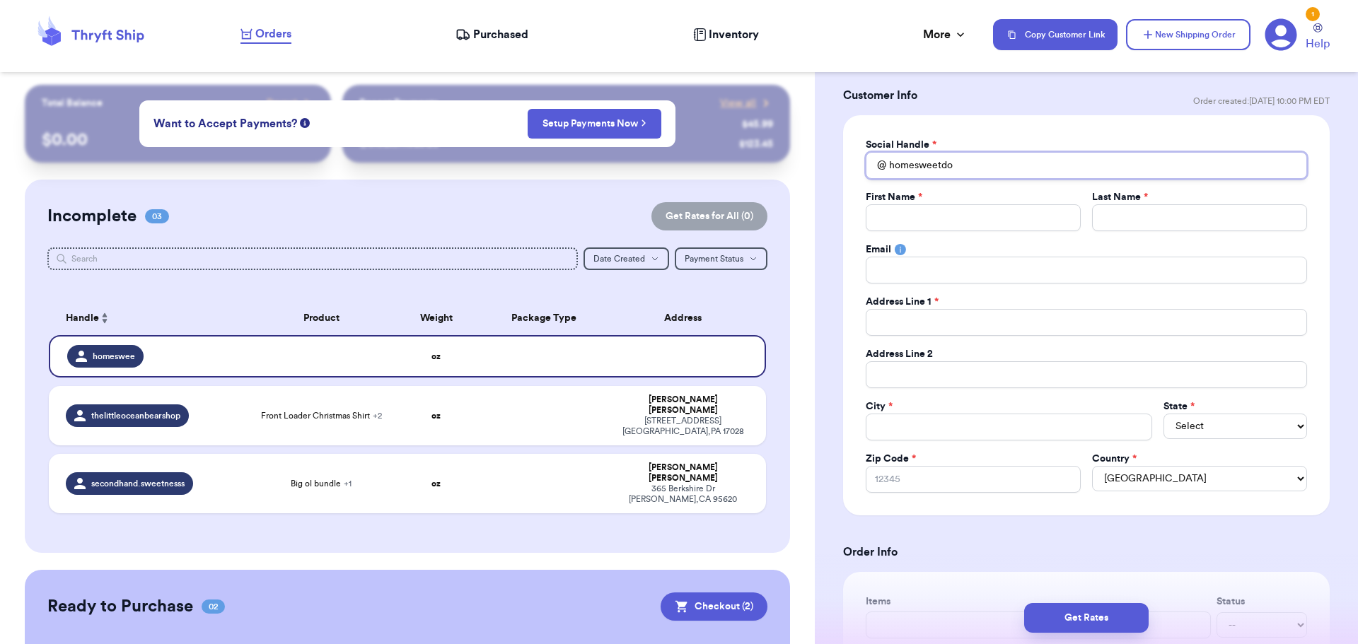
type input "homesweetdom"
type input "homesweetdome"
type input "homesweetdometh"
type input "homesweetdomethri"
type input "homesweetdomethrif"
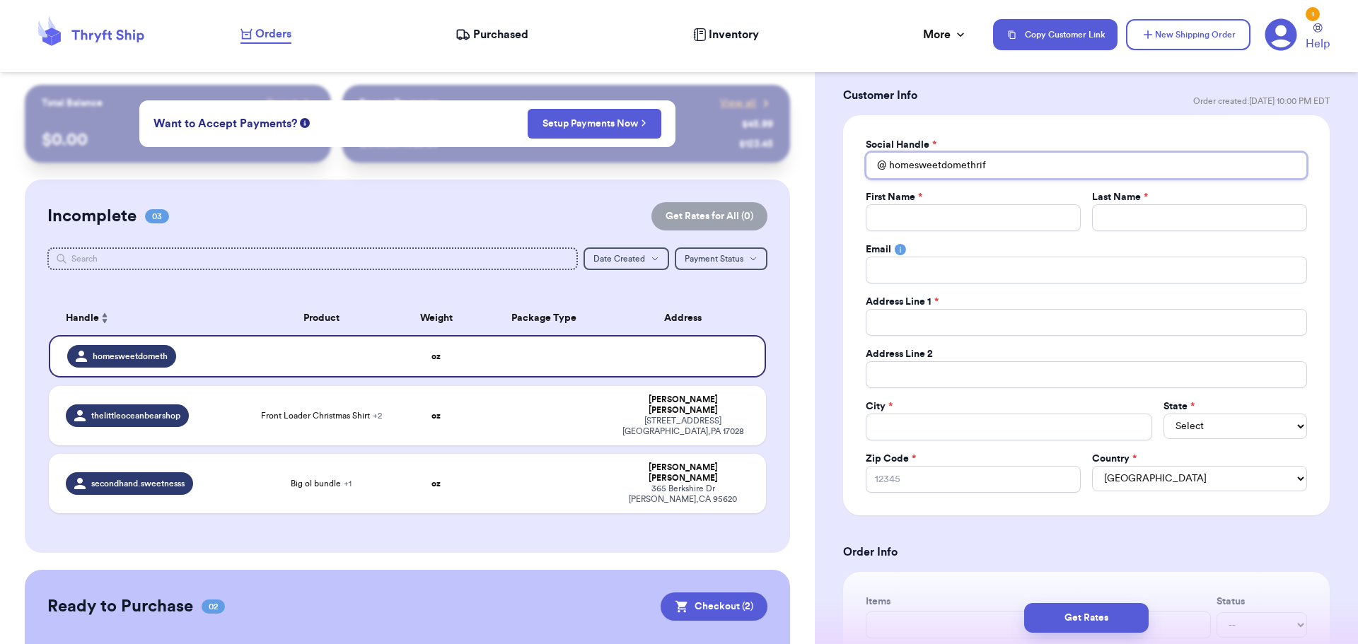
type input "homesweetdomethrift"
click at [897, 222] on input "Total Amount Paid" at bounding box center [972, 217] width 215 height 27
type input "M"
type input "Ma"
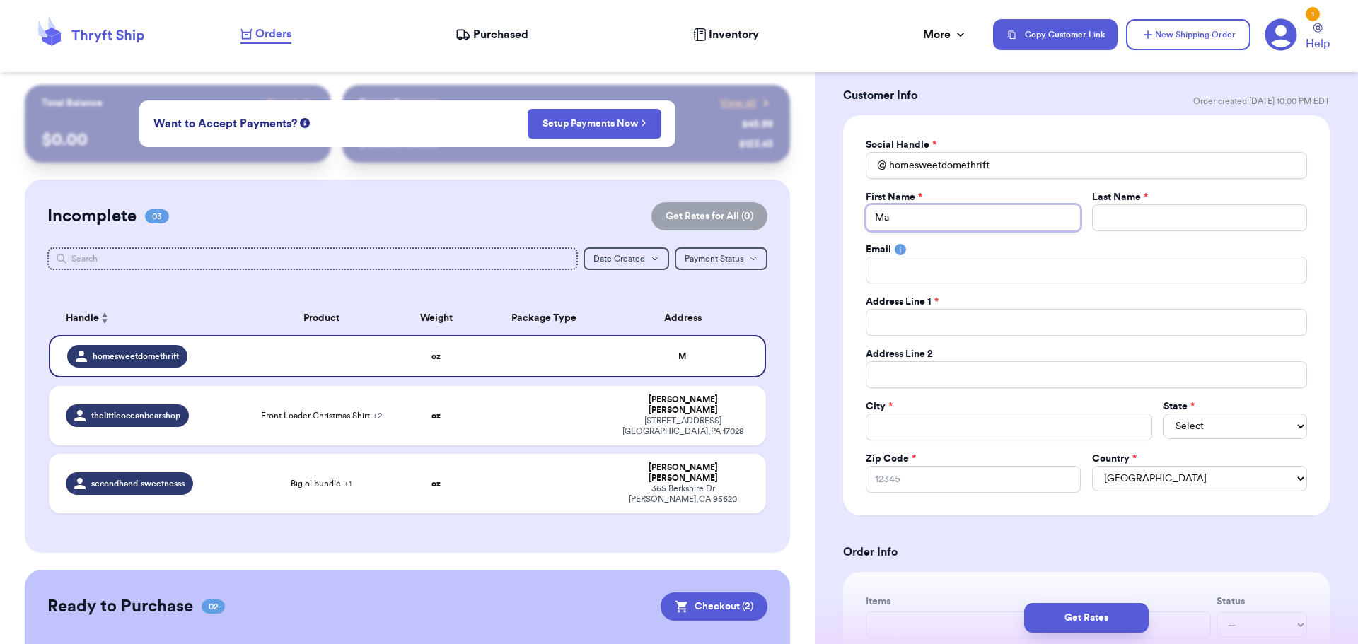
type input "Ma"
type input "Mar"
type input "[PERSON_NAME]"
paste input "[PERSON_NAME]"
type input "[PERSON_NAME]"
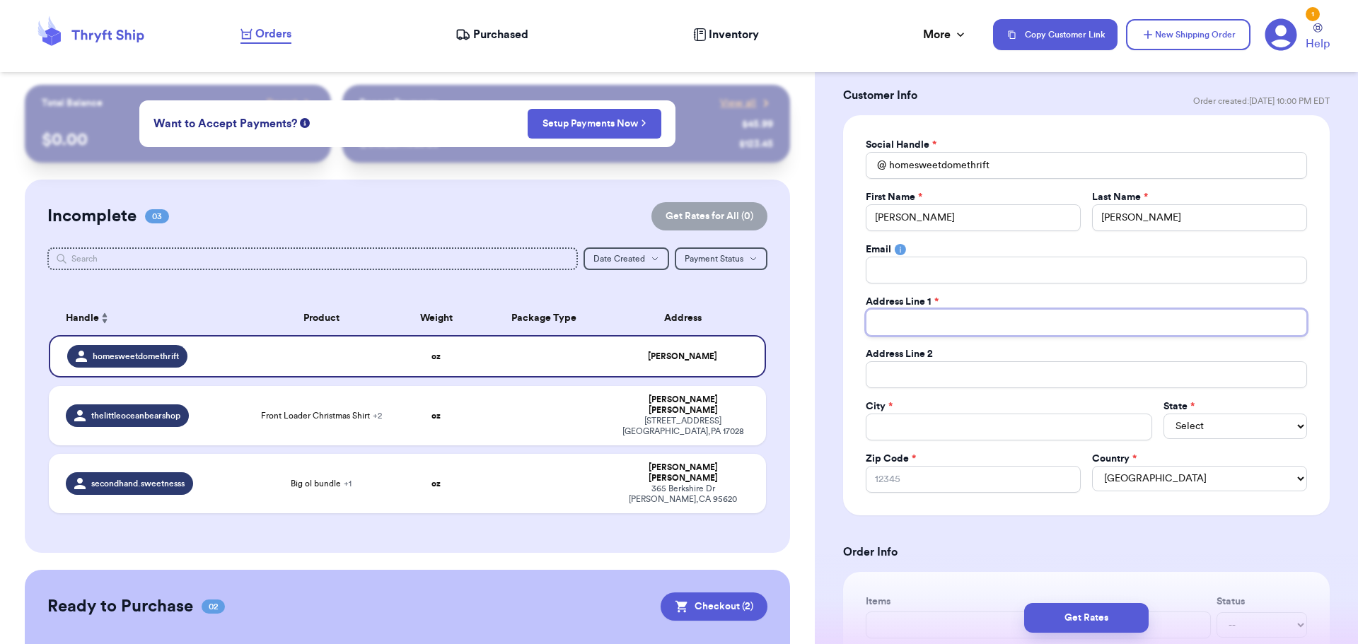
click at [996, 330] on input "Total Amount Paid" at bounding box center [1085, 322] width 441 height 27
paste input "1568 Kent Way"
type input "1568 Kent Way"
click at [899, 434] on input "Total Amount Paid" at bounding box center [1008, 427] width 286 height 27
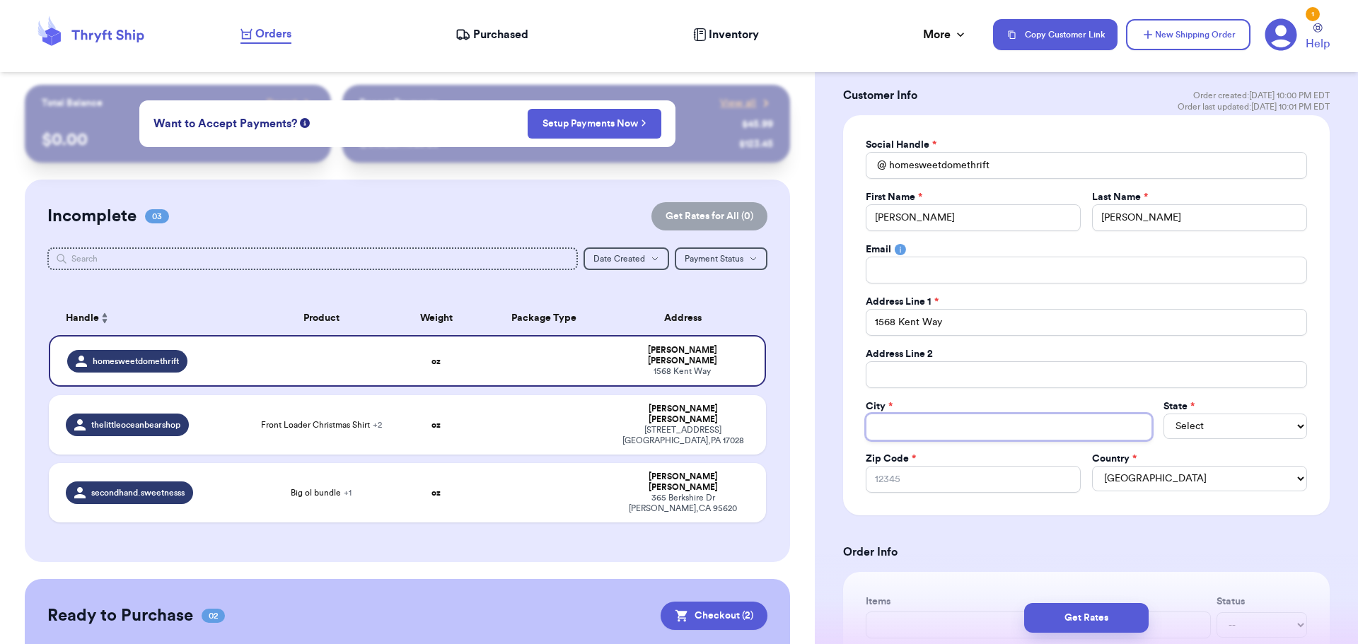
type input "C"
type input "Co"
type input "Con"
type input "Conc"
type input "Conco"
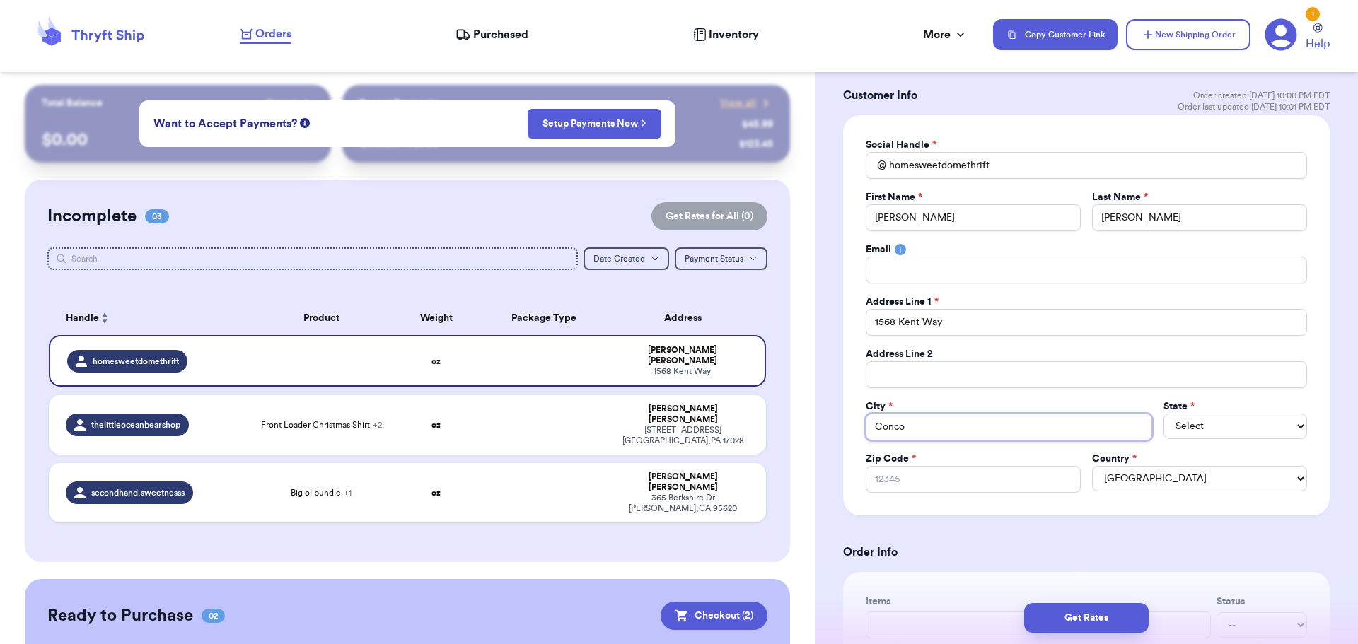
type input "Concor"
type input "[GEOGRAPHIC_DATA]"
click at [1225, 424] on select "Select AL AK AZ AR CA CO [GEOGRAPHIC_DATA] DE DC [GEOGRAPHIC_DATA] [GEOGRAPHIC_…" at bounding box center [1235, 426] width 144 height 25
select select "CA"
click at [1163, 414] on select "Select AL AK AZ AR CA CO [GEOGRAPHIC_DATA] DE DC [GEOGRAPHIC_DATA] [GEOGRAPHIC_…" at bounding box center [1235, 426] width 144 height 25
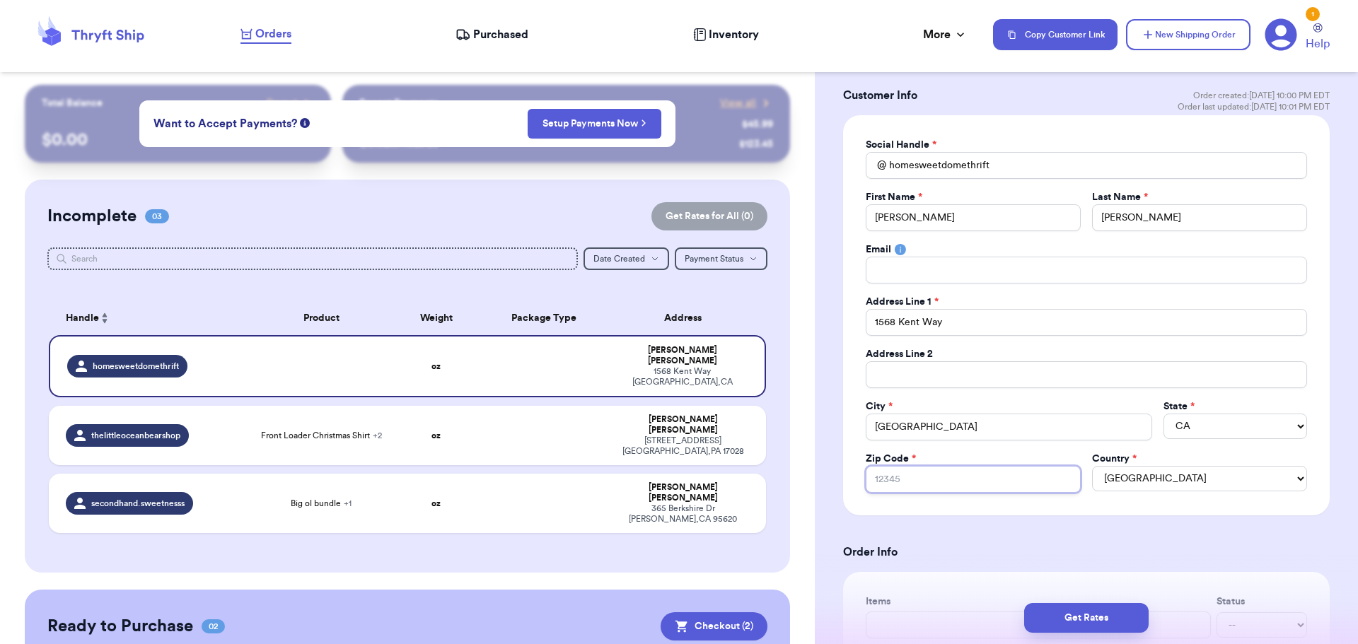
click at [916, 481] on input "Zip Code *" at bounding box center [972, 479] width 215 height 27
paste input "94521"
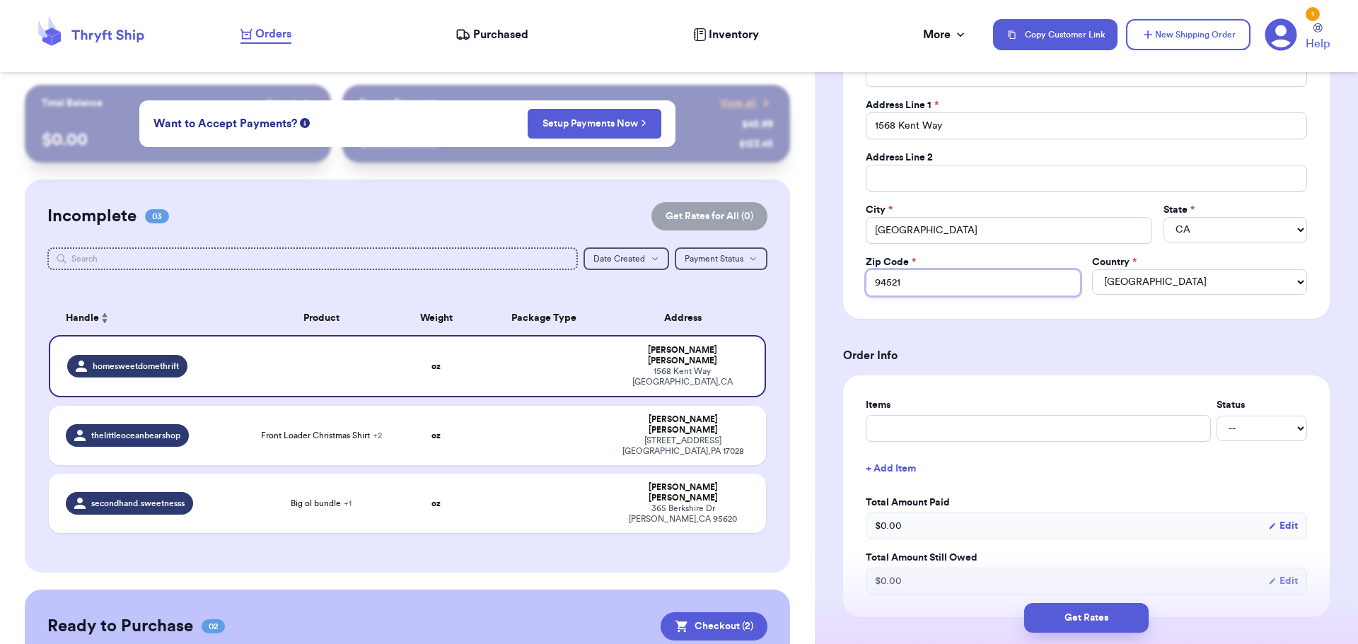
scroll to position [266, 0]
type input "94521"
click at [891, 424] on input "text" at bounding box center [1037, 427] width 345 height 27
type input "S"
type input "Sh"
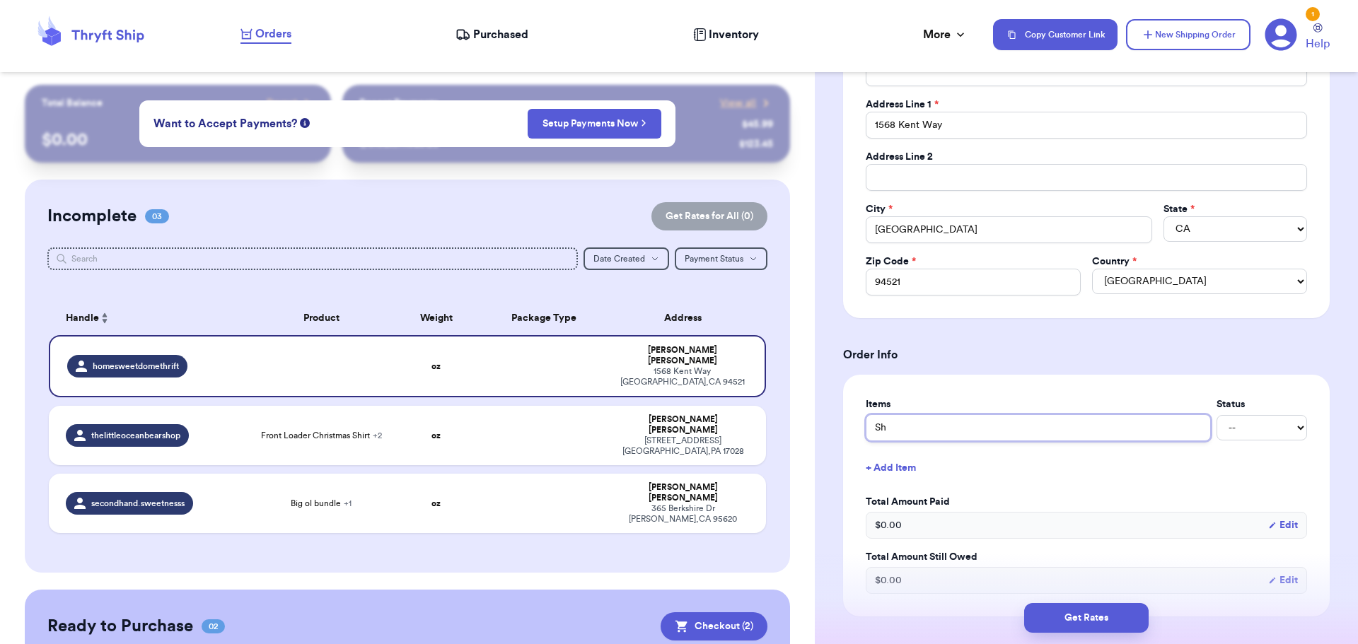
type input "Shi"
type input "Shir"
type input "Shirt"
type input "Shirt a"
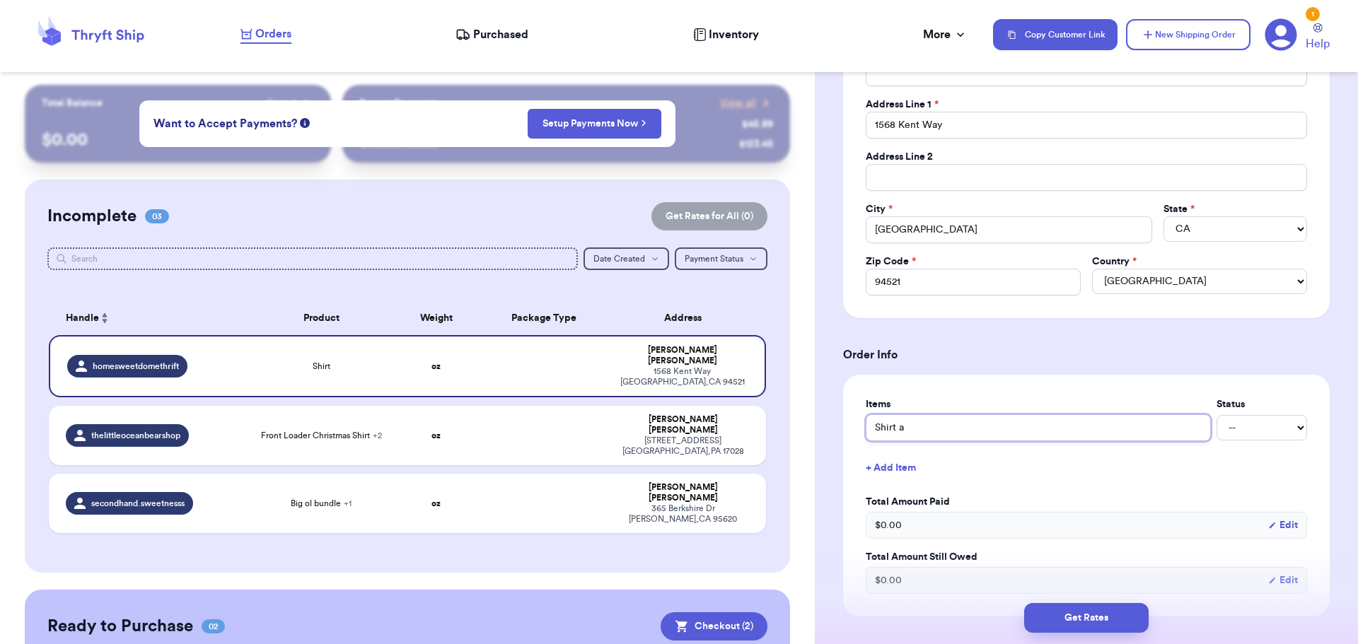
type input "Shirt an"
type input "Shirt and"
type input "Shirt and B"
type input "Shirt and Bo"
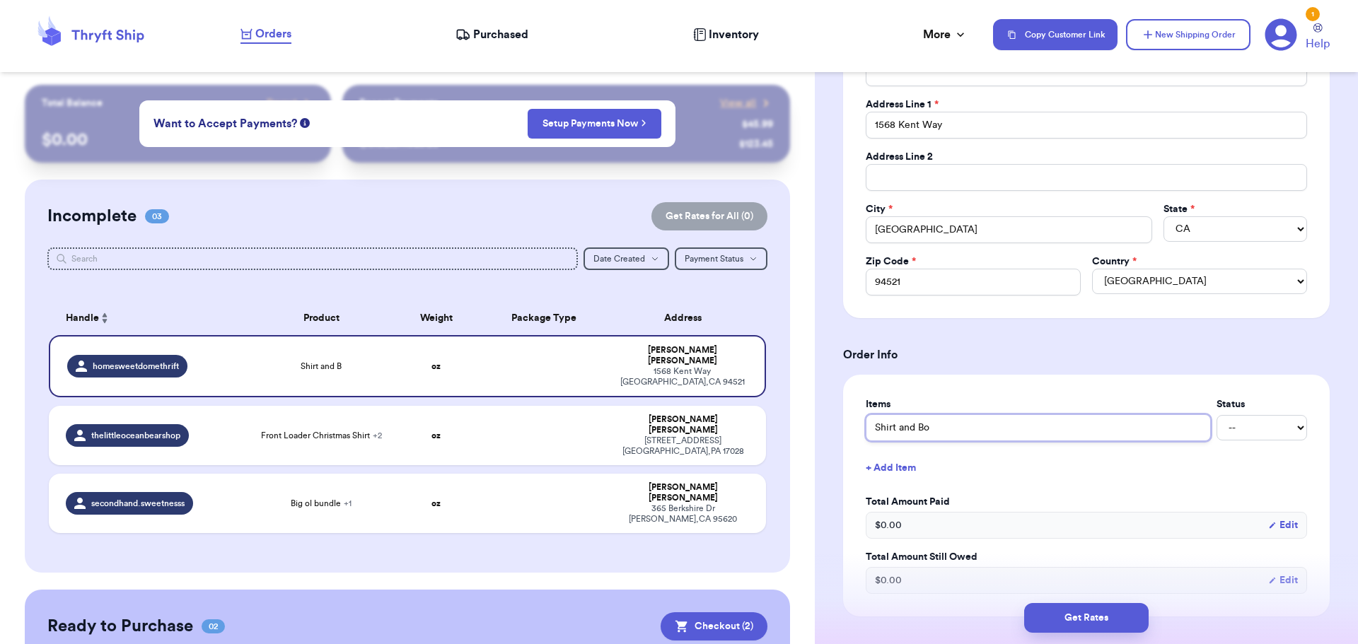
type input "Shirt and Boo"
type input "Shirt and Book"
type input "Shirt and Books"
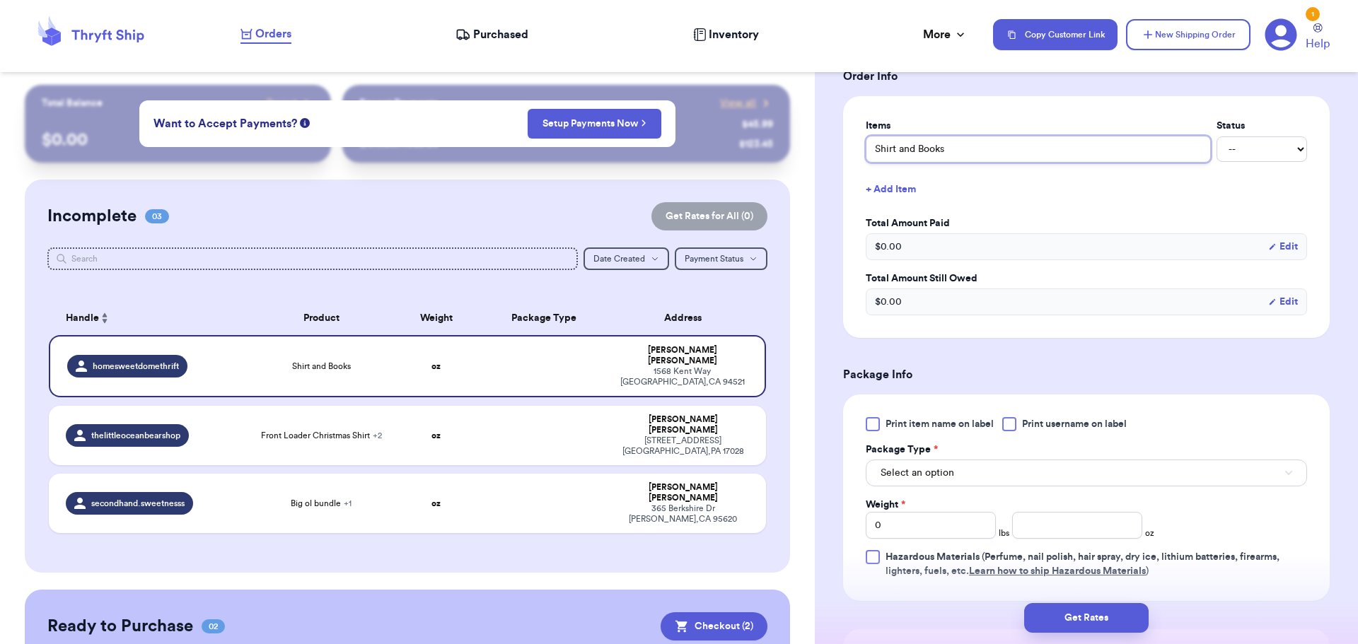
scroll to position [545, 0]
type input "Shirt and Books"
click at [928, 486] on div "Print item name on label Print username on label Package Type * Select an optio…" at bounding box center [1085, 496] width 441 height 161
click at [921, 477] on span "Select an option" at bounding box center [917, 472] width 74 height 14
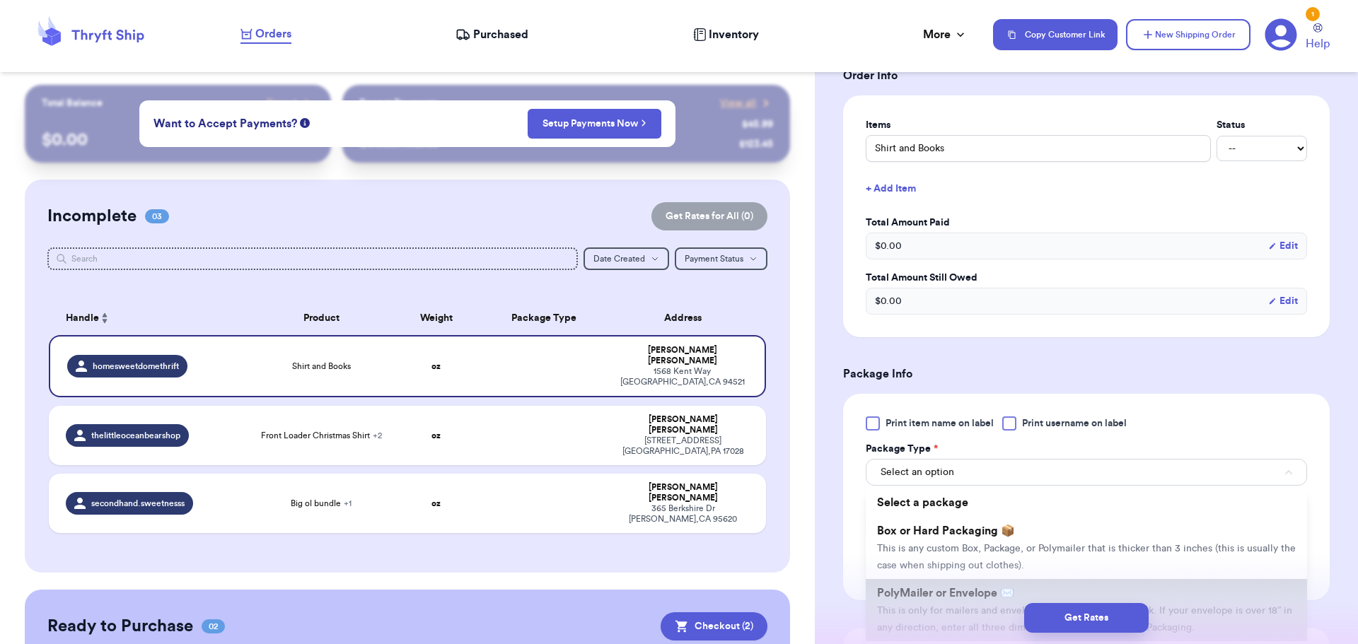
click at [940, 588] on span "PolyMailer or Envelope ✉️" at bounding box center [945, 593] width 137 height 11
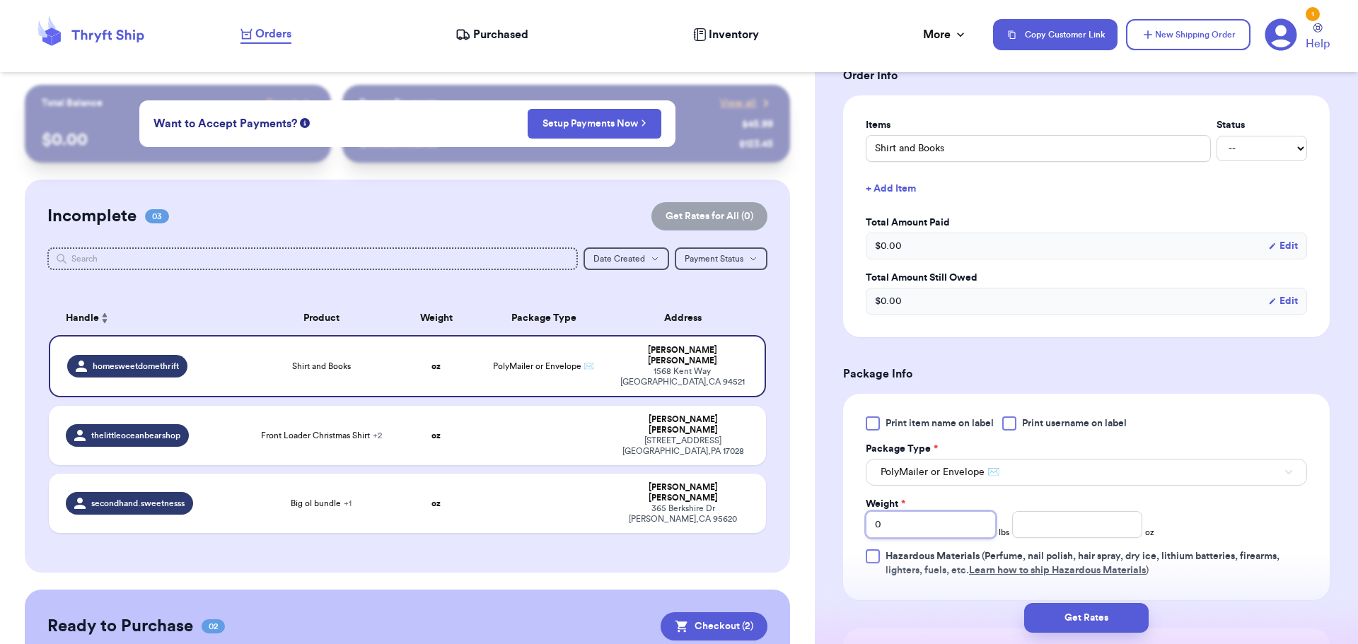
click at [920, 529] on input "0" at bounding box center [930, 524] width 130 height 27
type input "01"
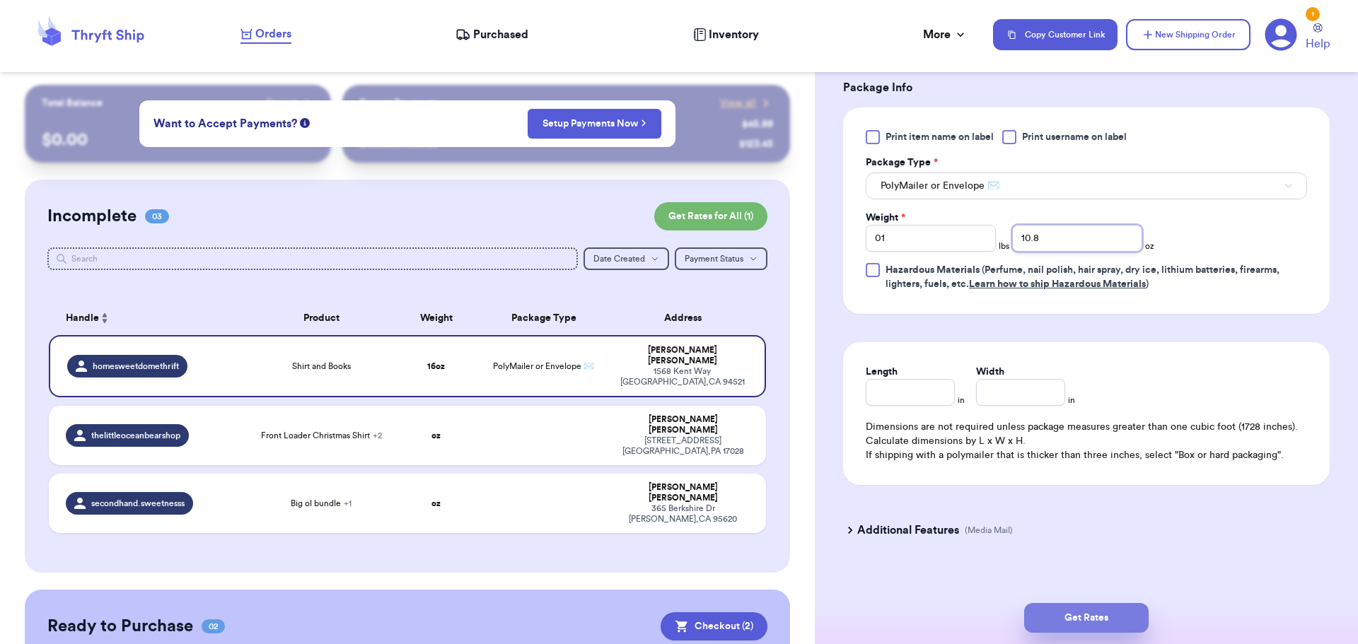
type input "10.8"
click at [1091, 603] on button "Get Rates" at bounding box center [1086, 618] width 124 height 30
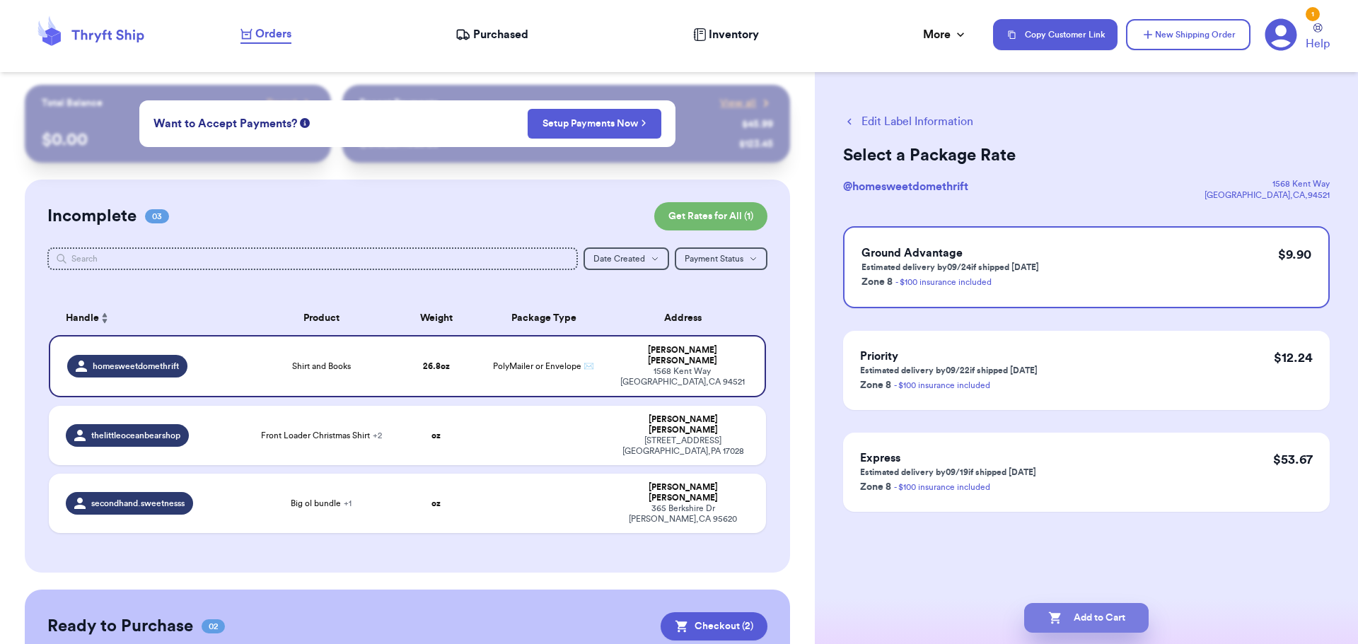
click at [1082, 620] on button "Add to Cart" at bounding box center [1086, 618] width 124 height 30
checkbox input "true"
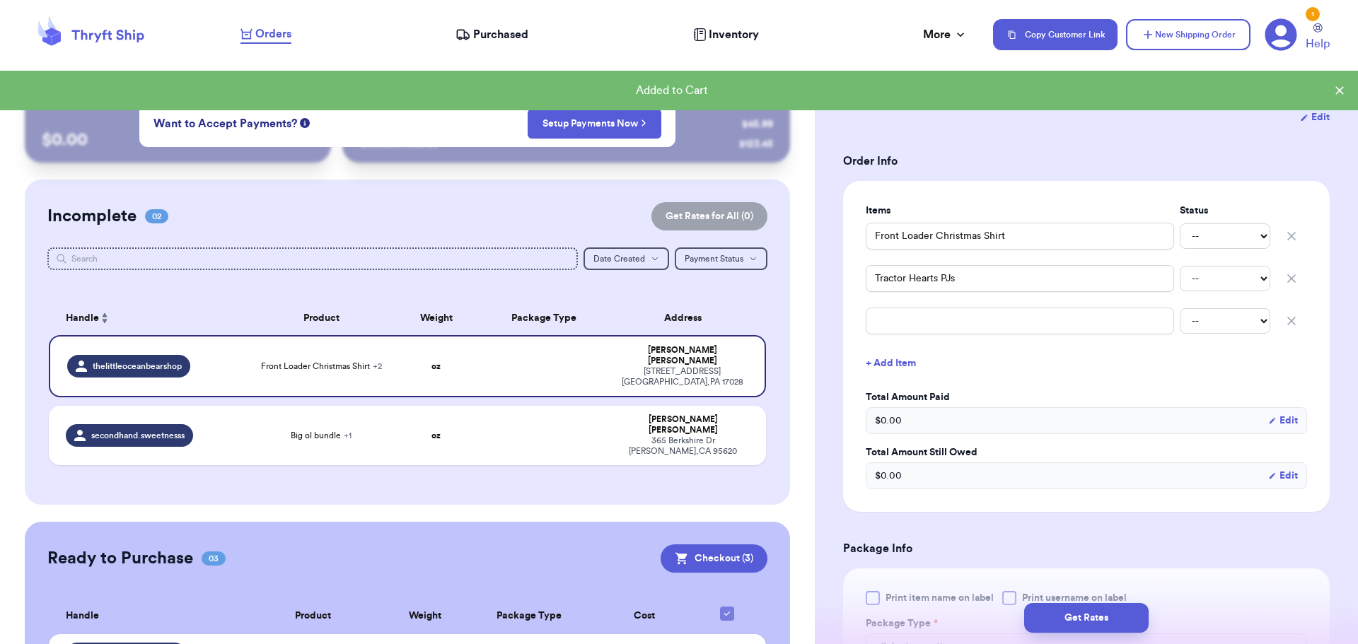
scroll to position [161, 0]
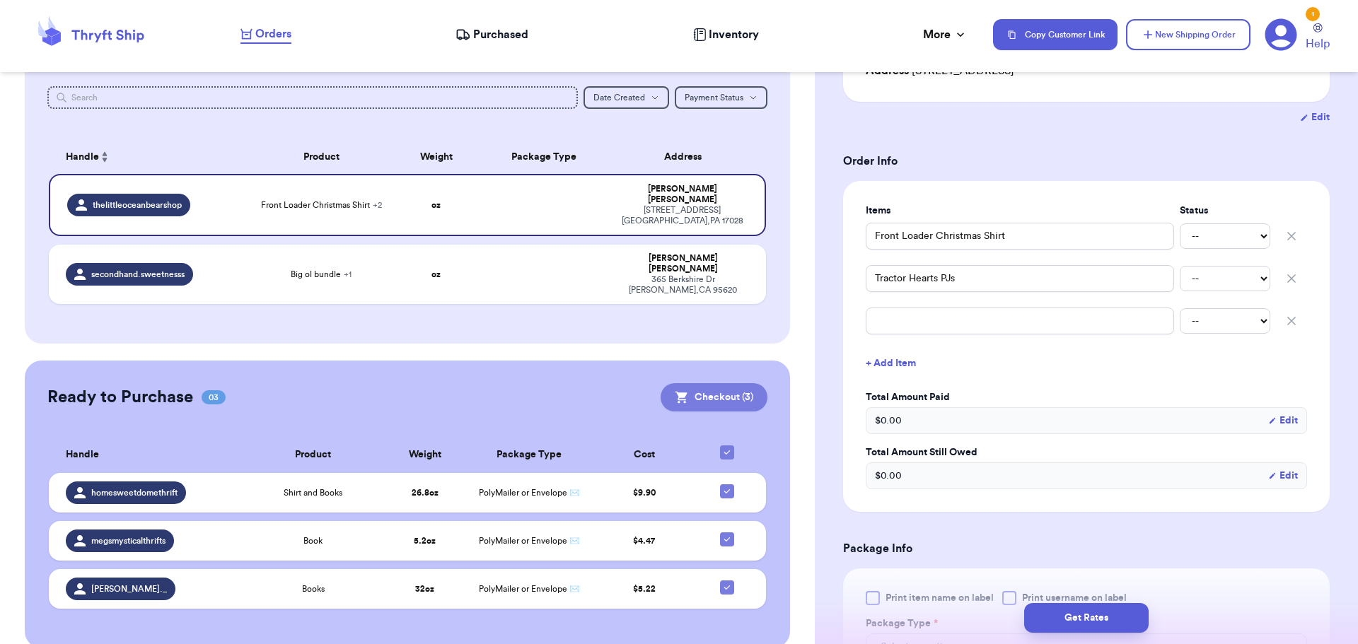
click at [709, 383] on button "Checkout ( 3 )" at bounding box center [713, 397] width 107 height 28
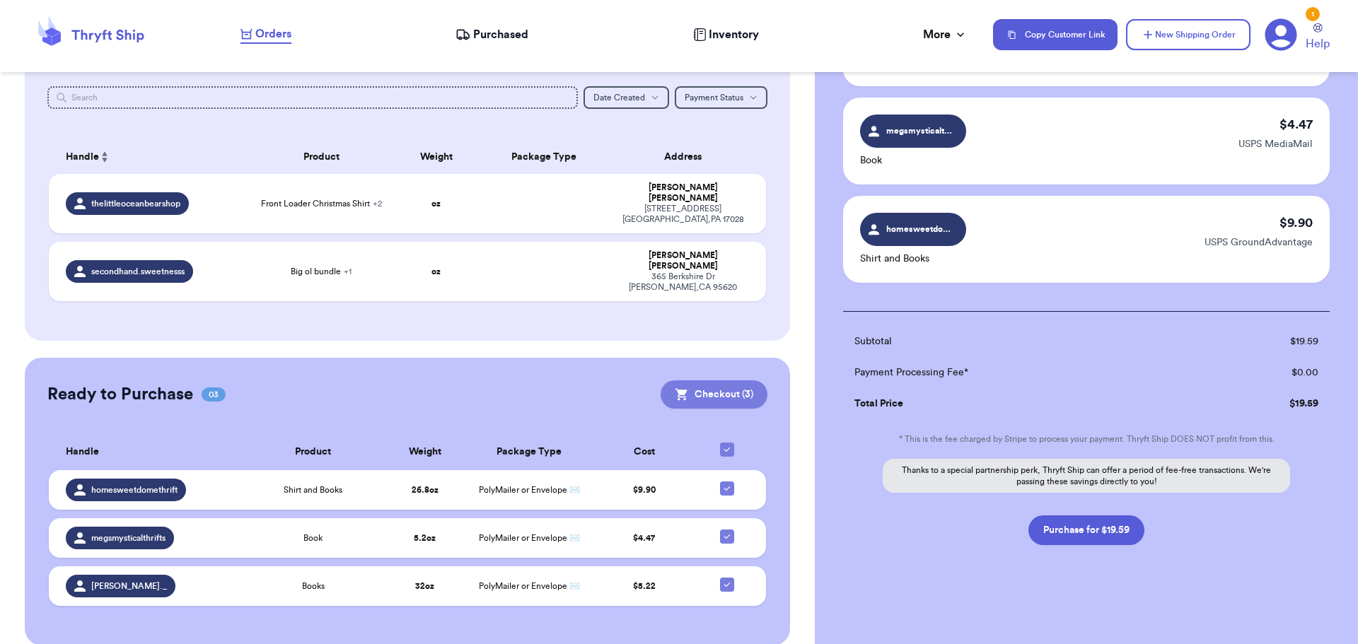
scroll to position [176, 0]
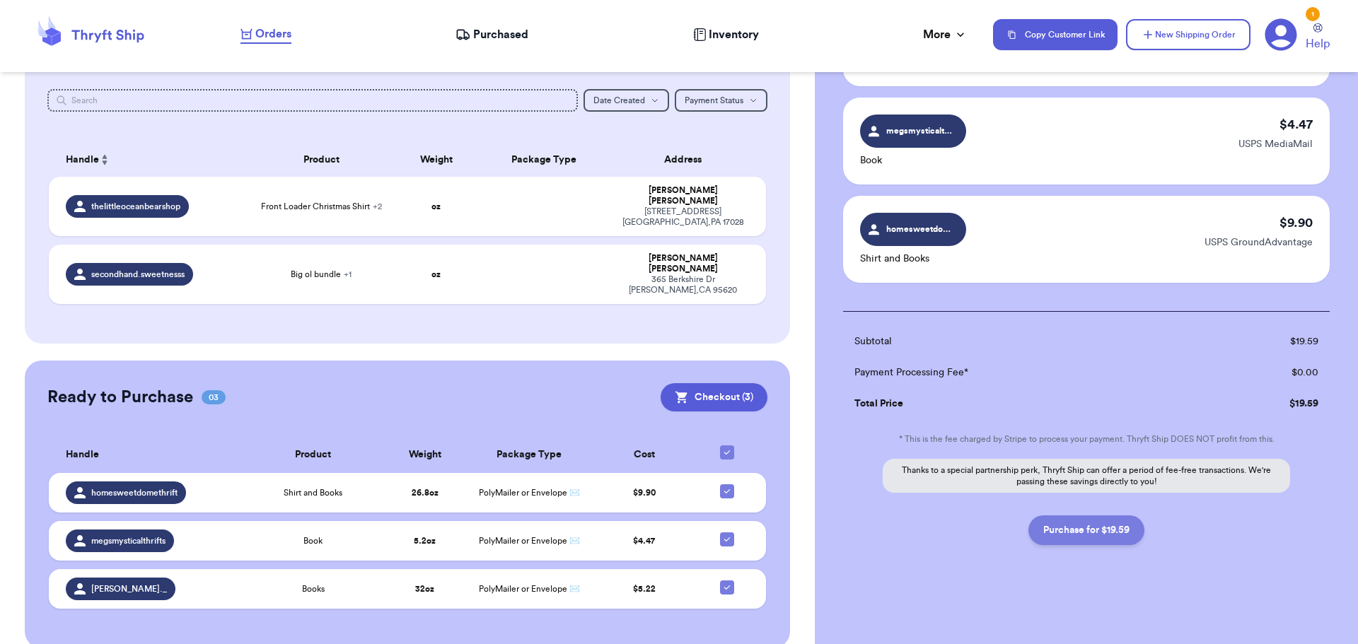
click at [1095, 537] on button "Purchase for $19.59" at bounding box center [1086, 530] width 116 height 30
checkbox input "false"
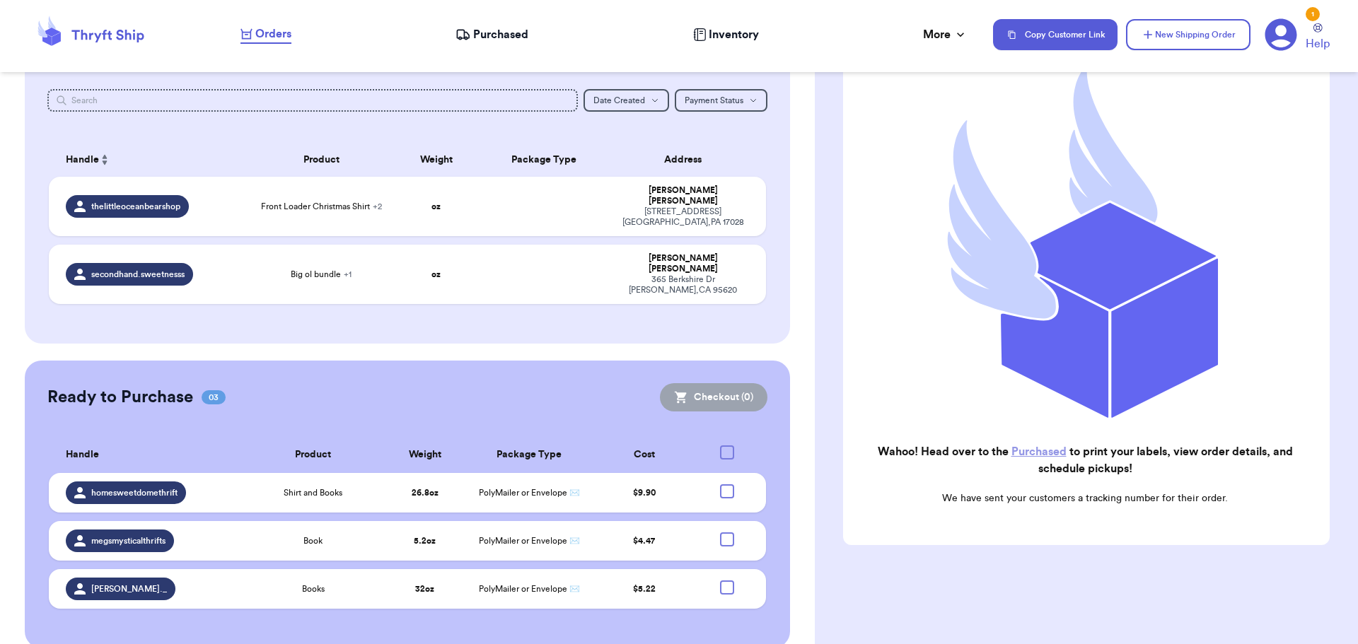
checkbox input "true"
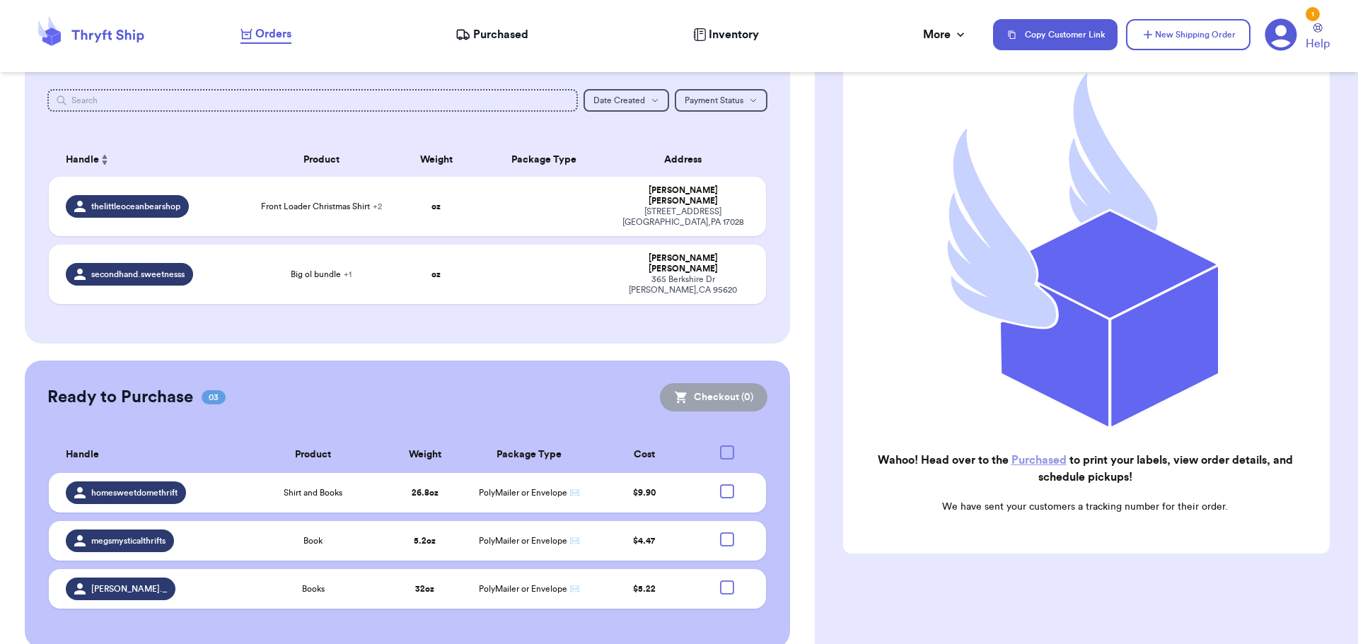
scroll to position [62, 0]
